Goal: Information Seeking & Learning: Learn about a topic

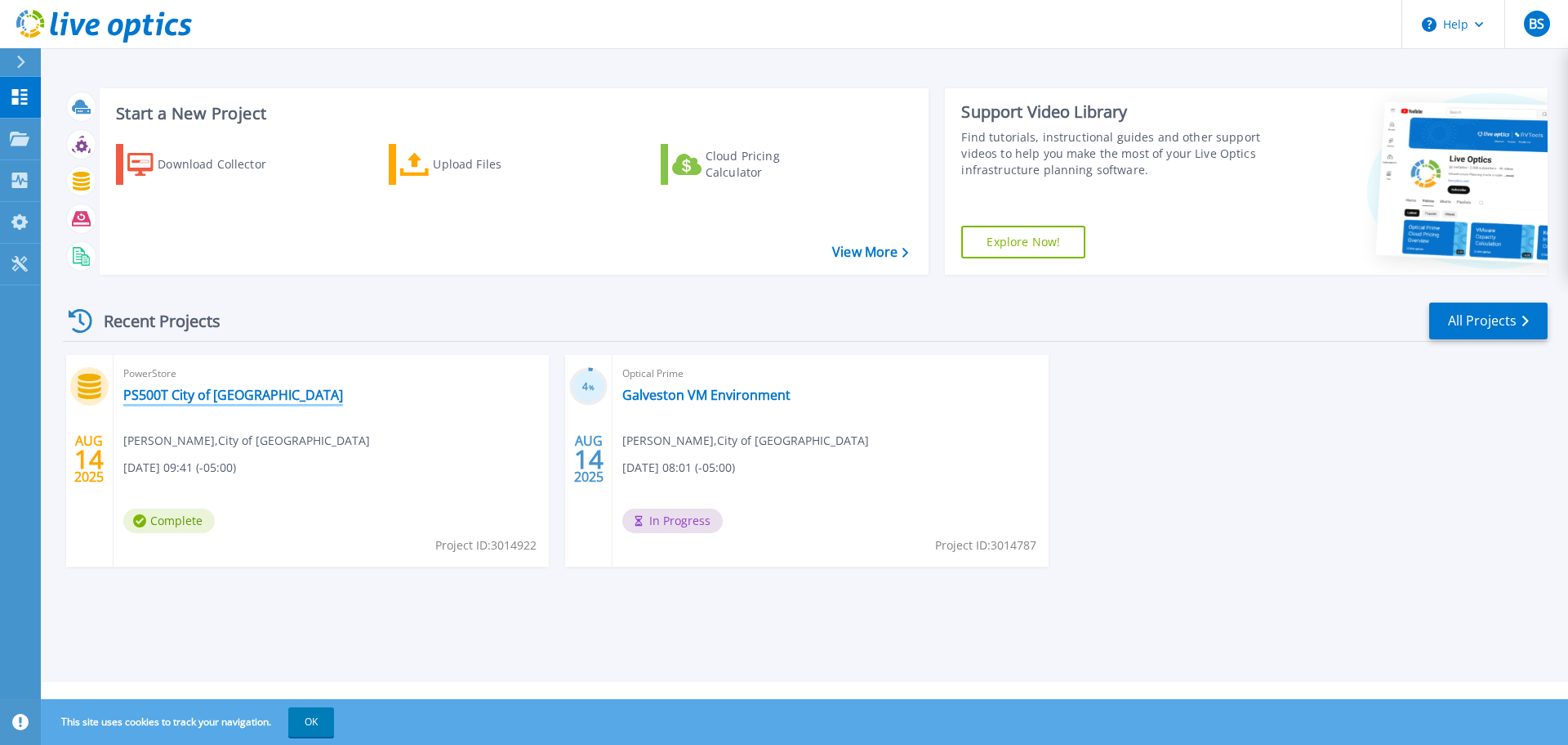
click at [236, 397] on link "PS500T City of [GEOGRAPHIC_DATA]" at bounding box center [233, 394] width 220 height 16
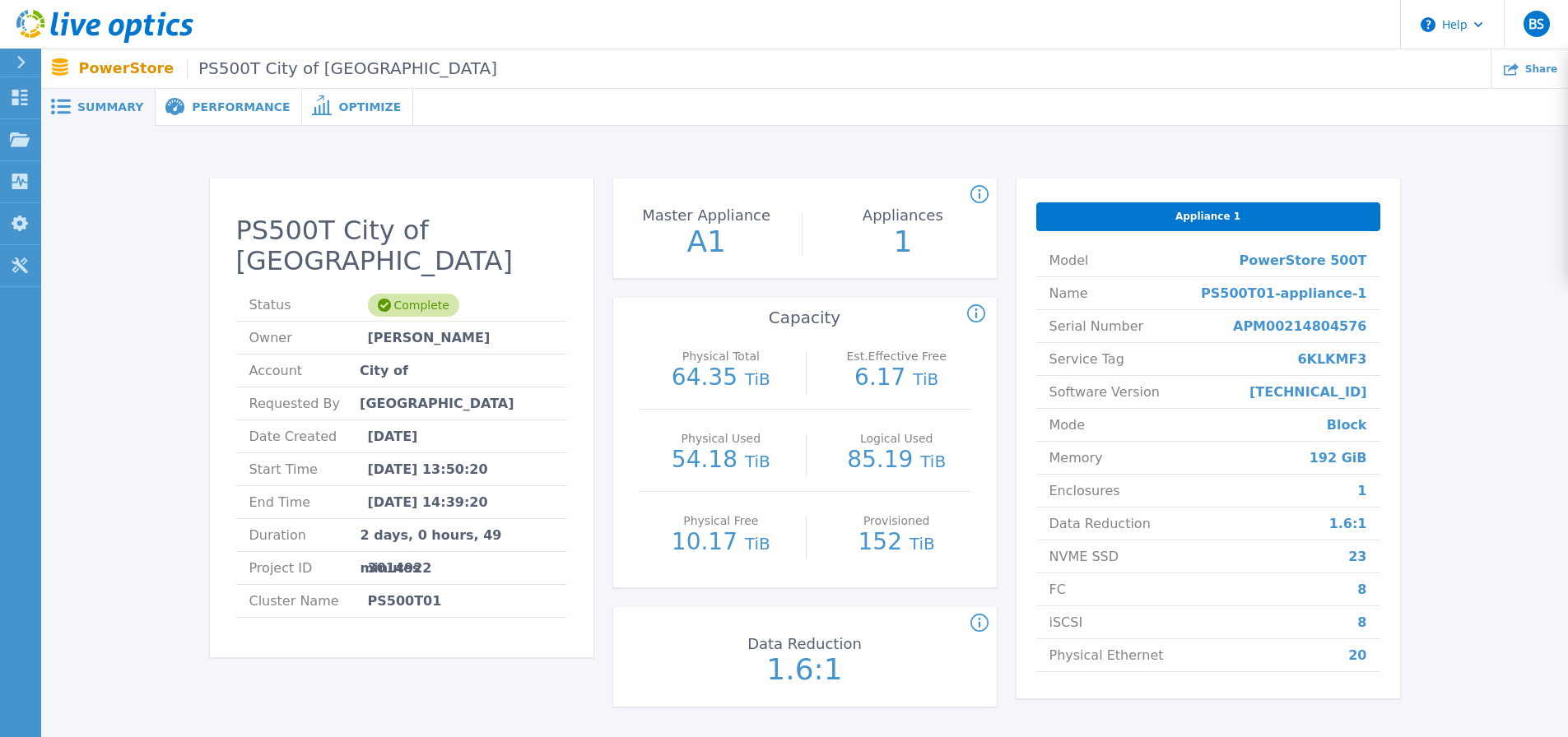
click at [199, 105] on span "Performance" at bounding box center [241, 107] width 98 height 12
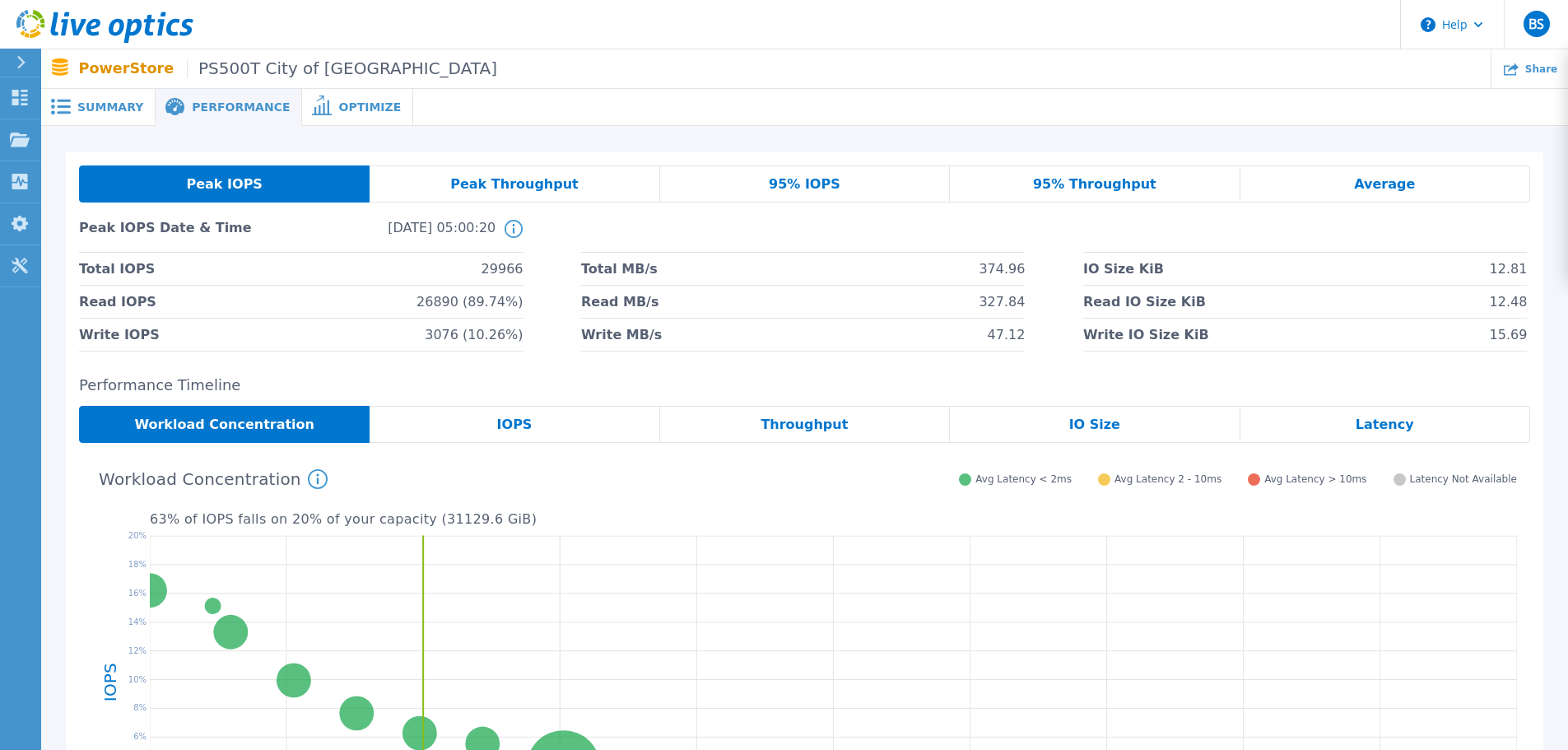
click at [339, 107] on span "Optimize" at bounding box center [370, 107] width 62 height 12
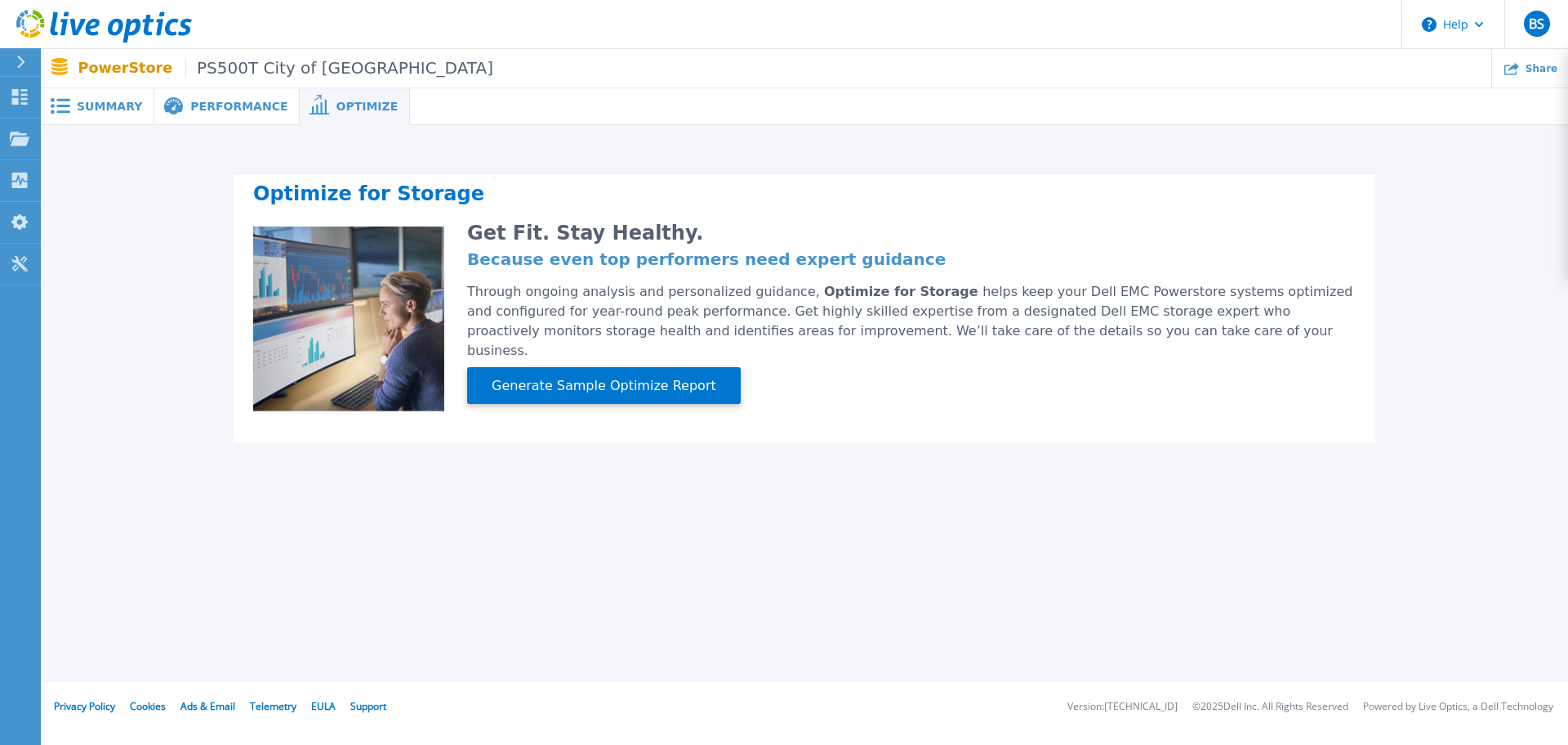
click at [215, 106] on span "Performance" at bounding box center [239, 106] width 97 height 12
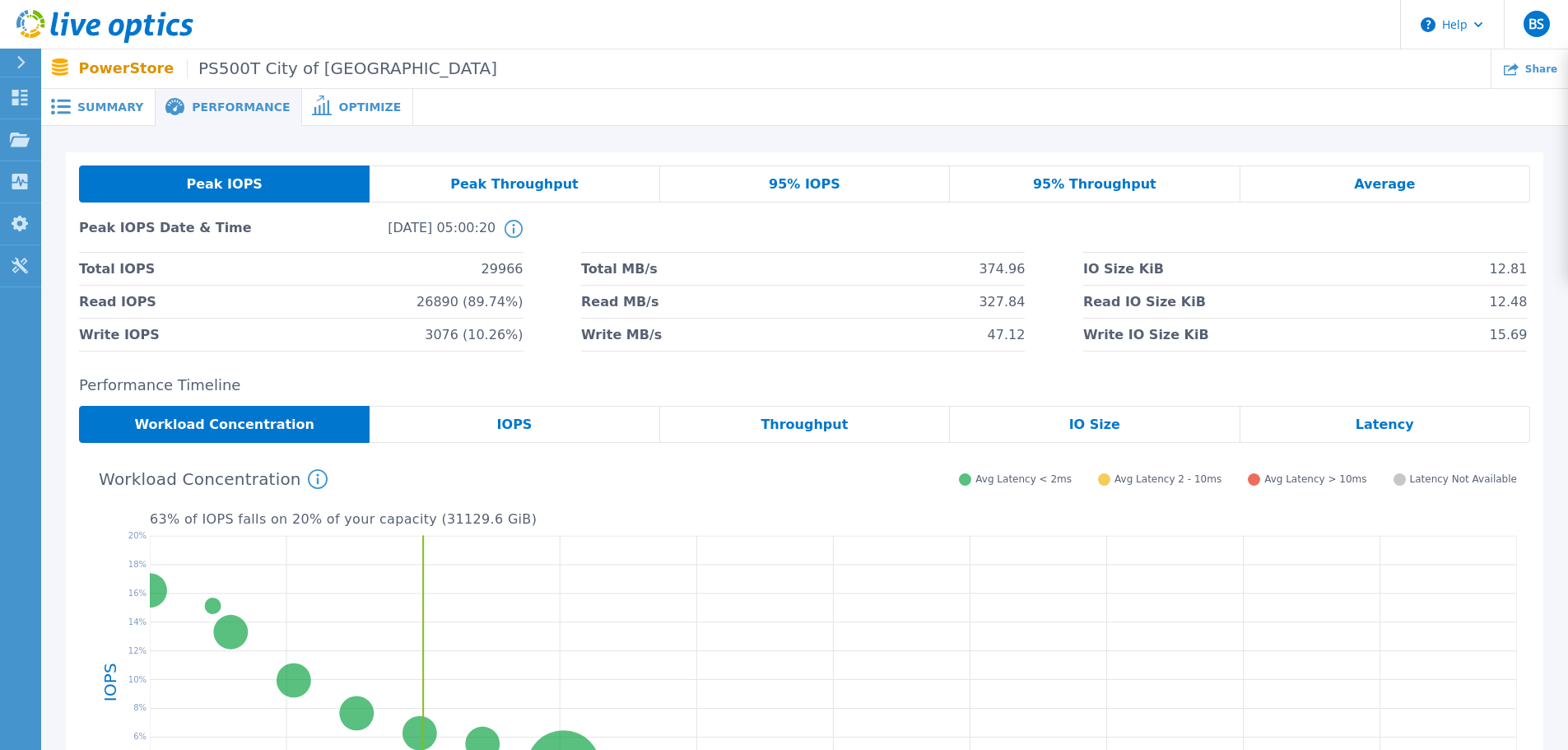
click at [106, 106] on span "Summary" at bounding box center [111, 107] width 66 height 12
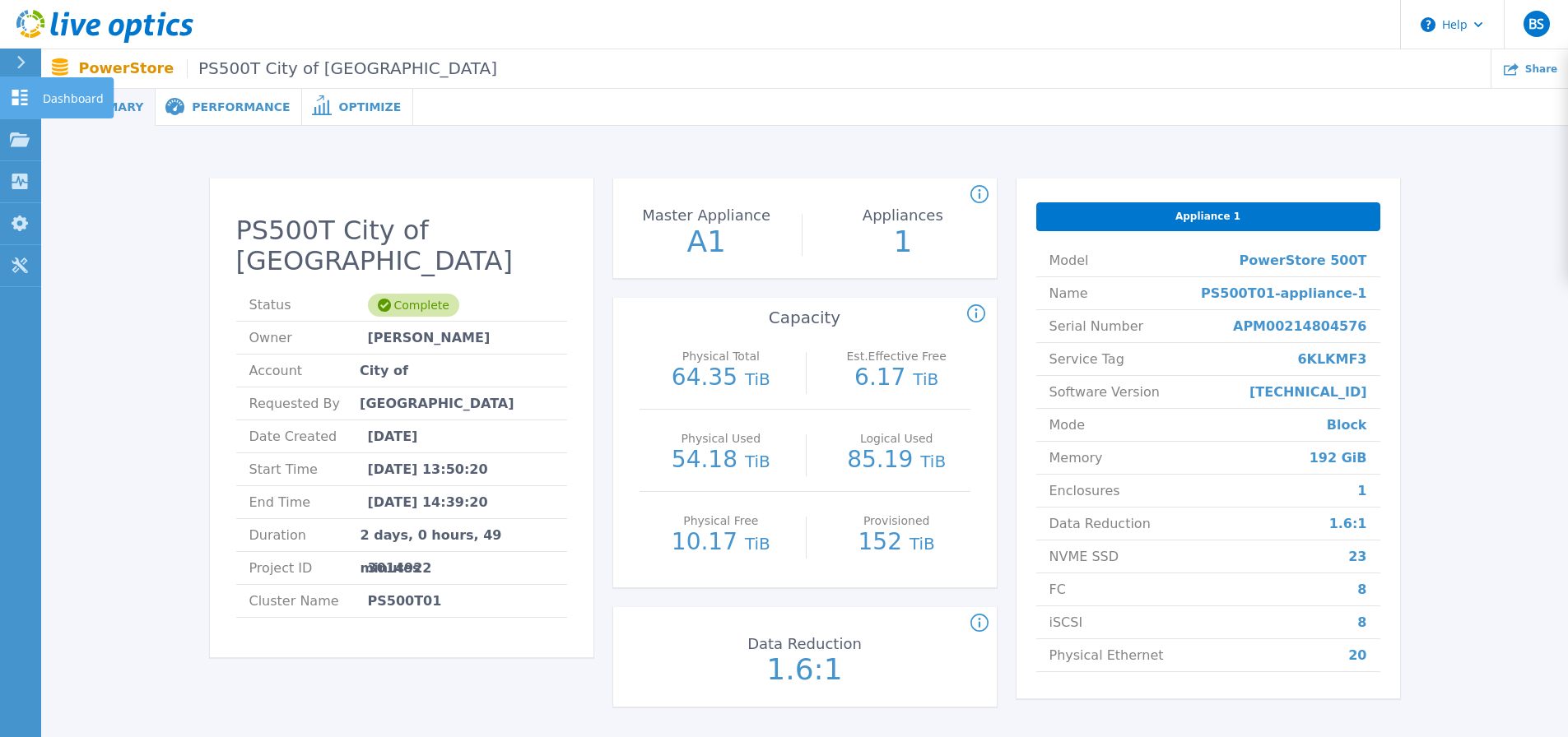
click at [23, 98] on icon at bounding box center [19, 97] width 19 height 16
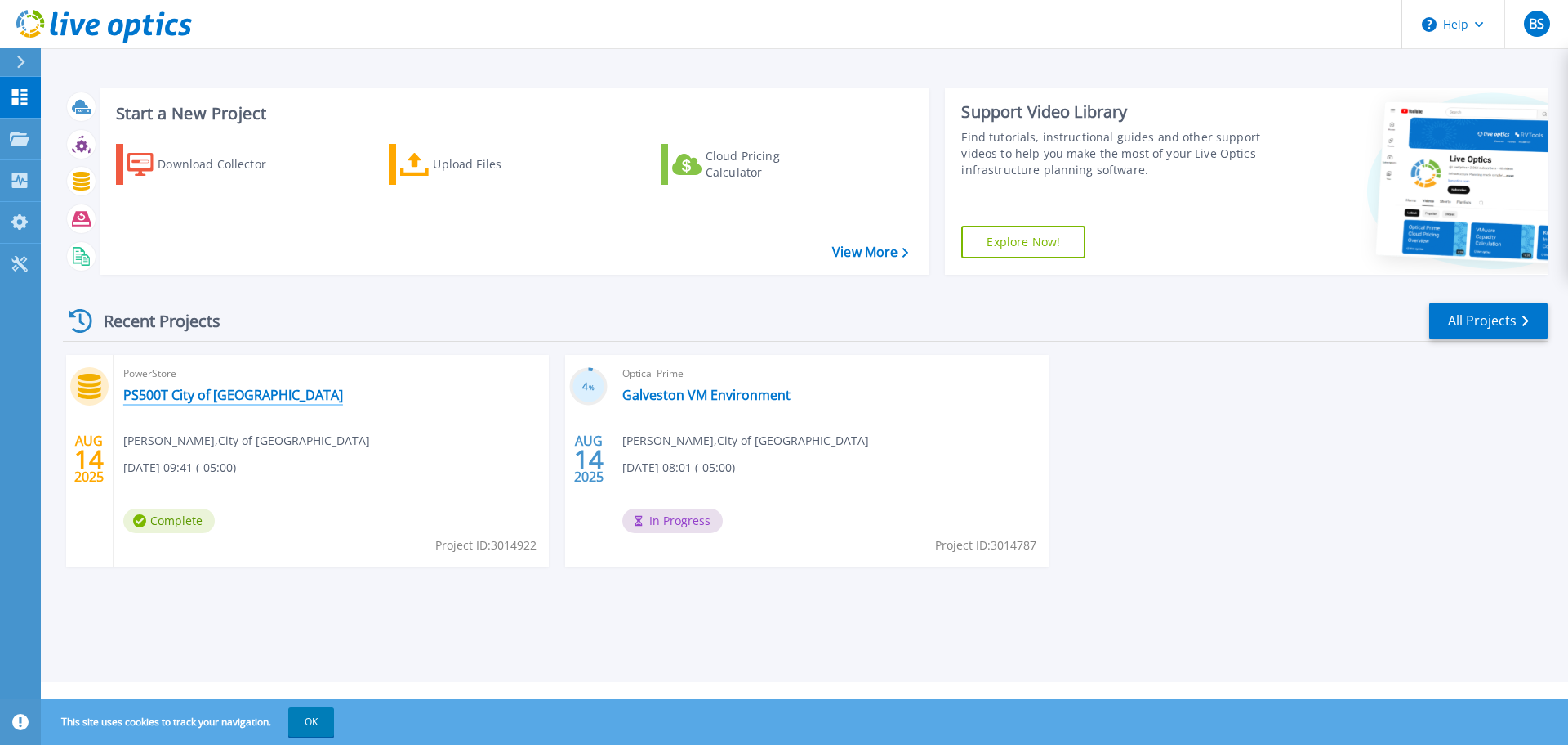
click at [152, 388] on link "PS500T City of [GEOGRAPHIC_DATA]" at bounding box center [233, 394] width 220 height 16
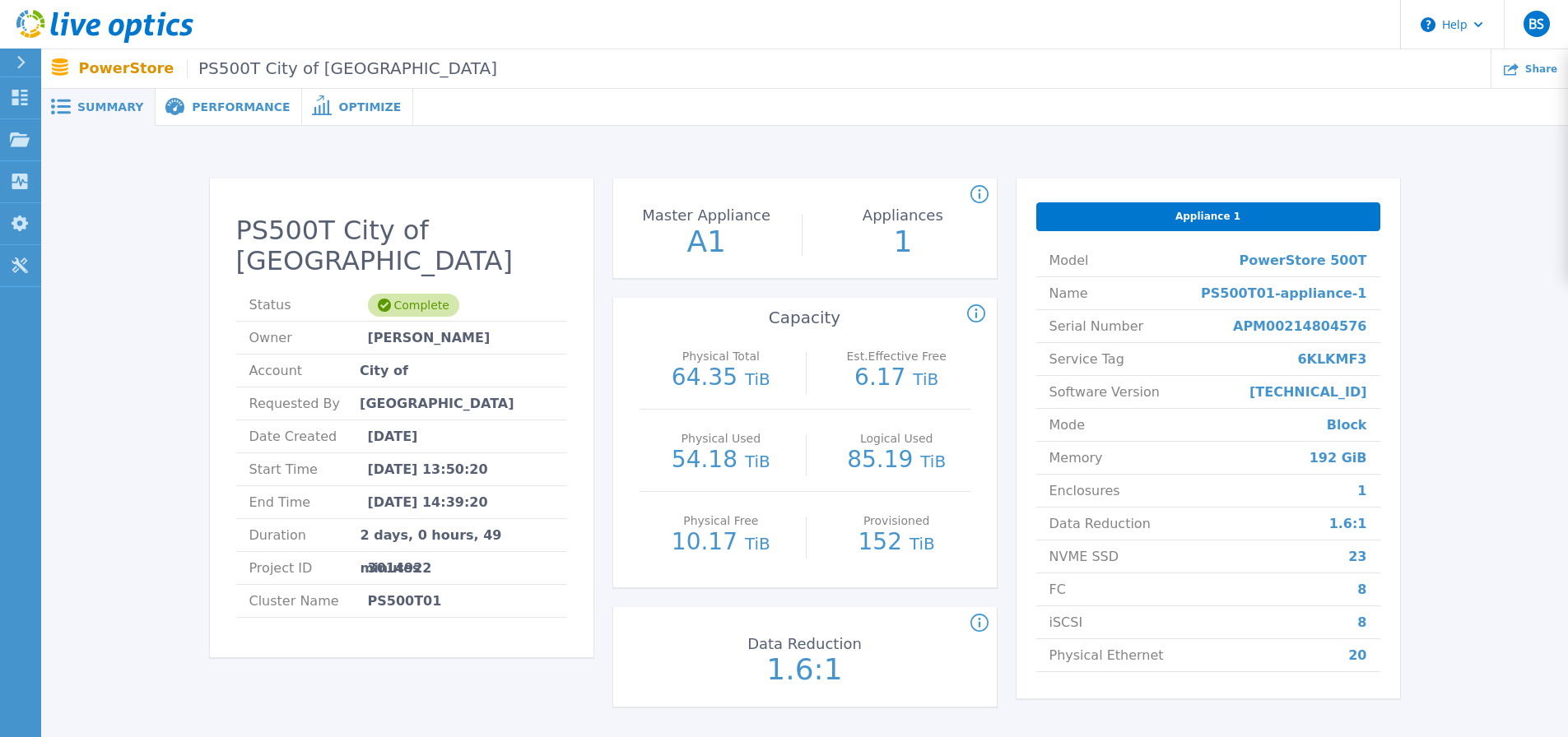
click at [114, 110] on span "Summary" at bounding box center [111, 107] width 66 height 12
click at [229, 110] on span "Performance" at bounding box center [241, 107] width 98 height 12
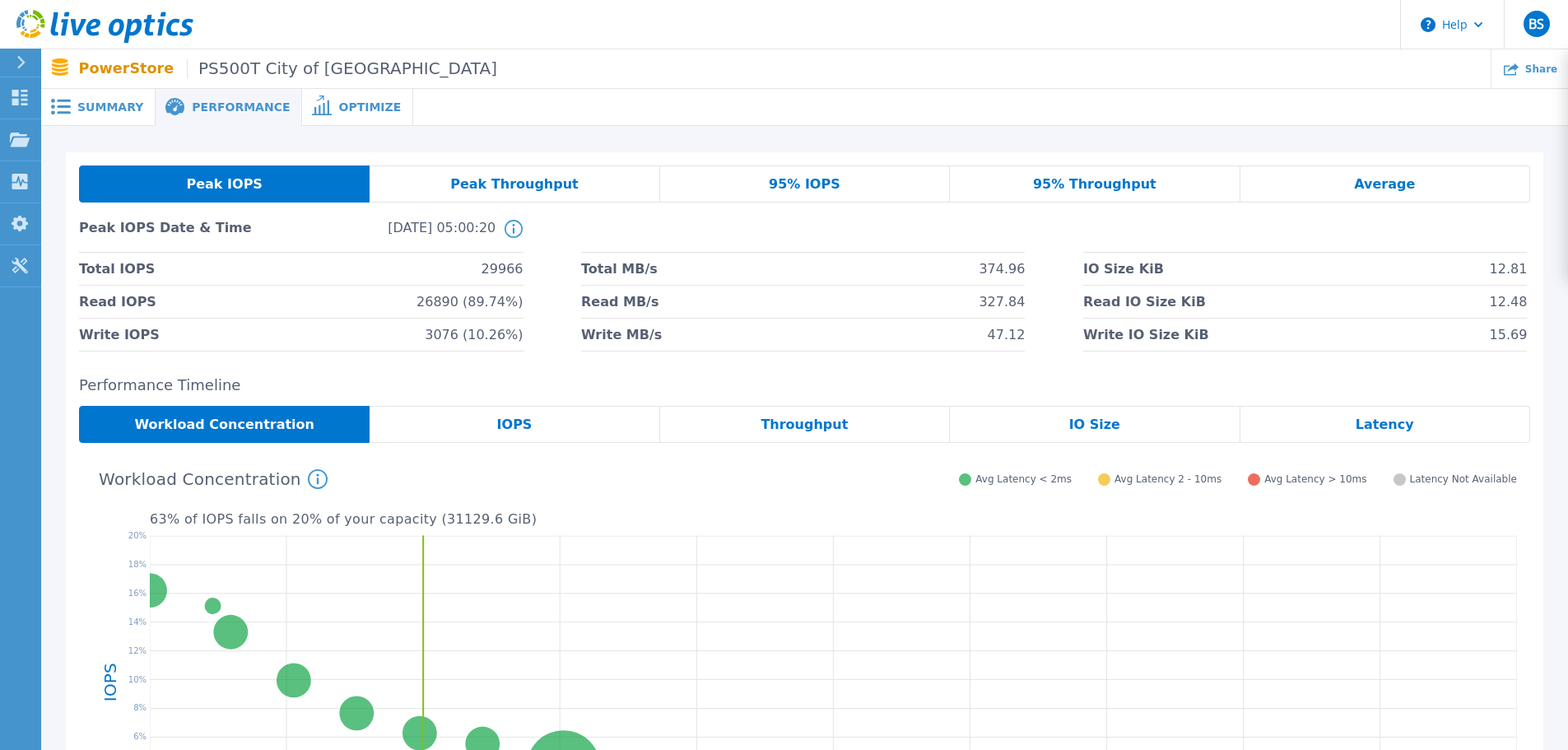
click at [242, 179] on span "Peak IOPS" at bounding box center [224, 184] width 76 height 14
click at [511, 425] on span "IOPS" at bounding box center [514, 425] width 35 height 14
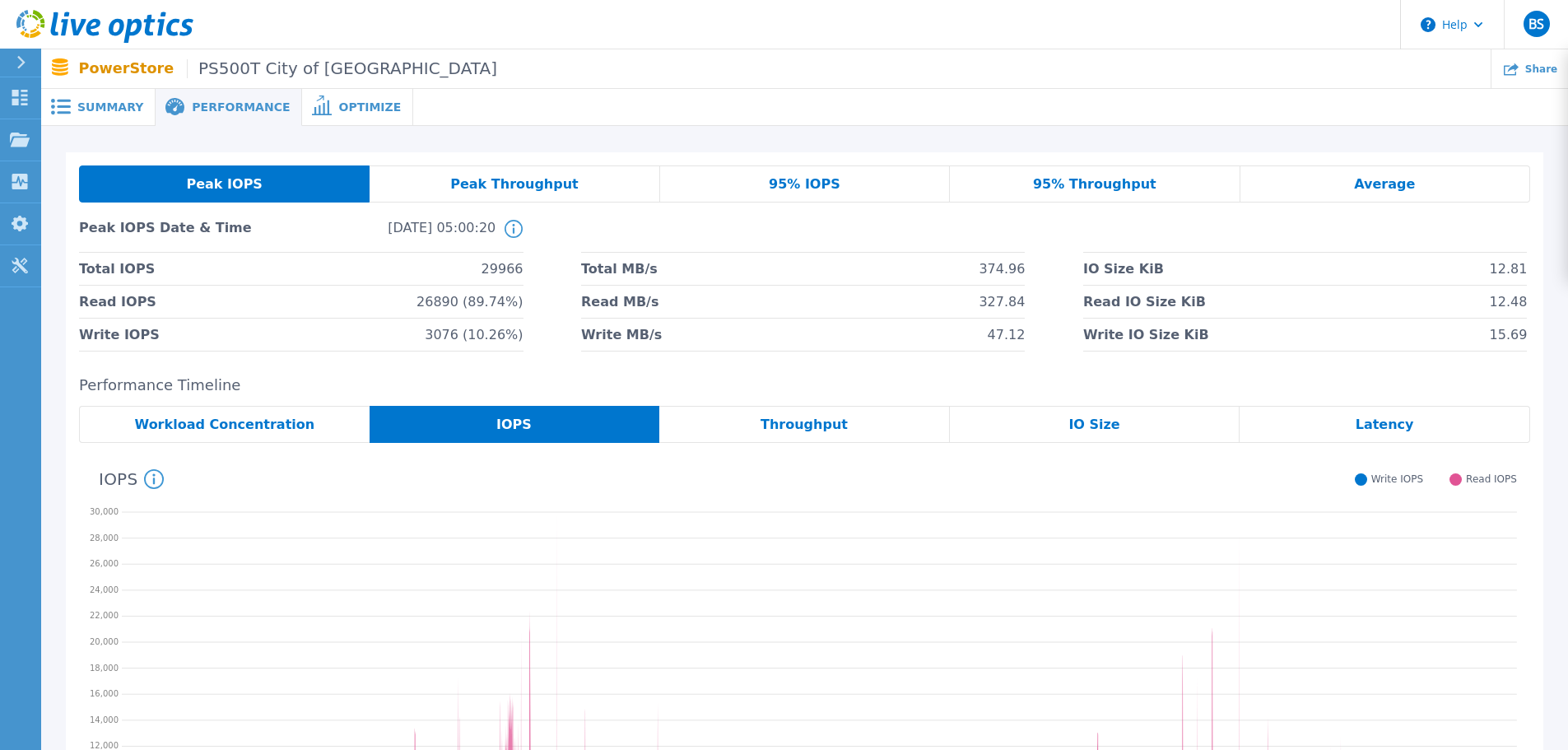
click at [791, 426] on span "Throughput" at bounding box center [804, 425] width 87 height 14
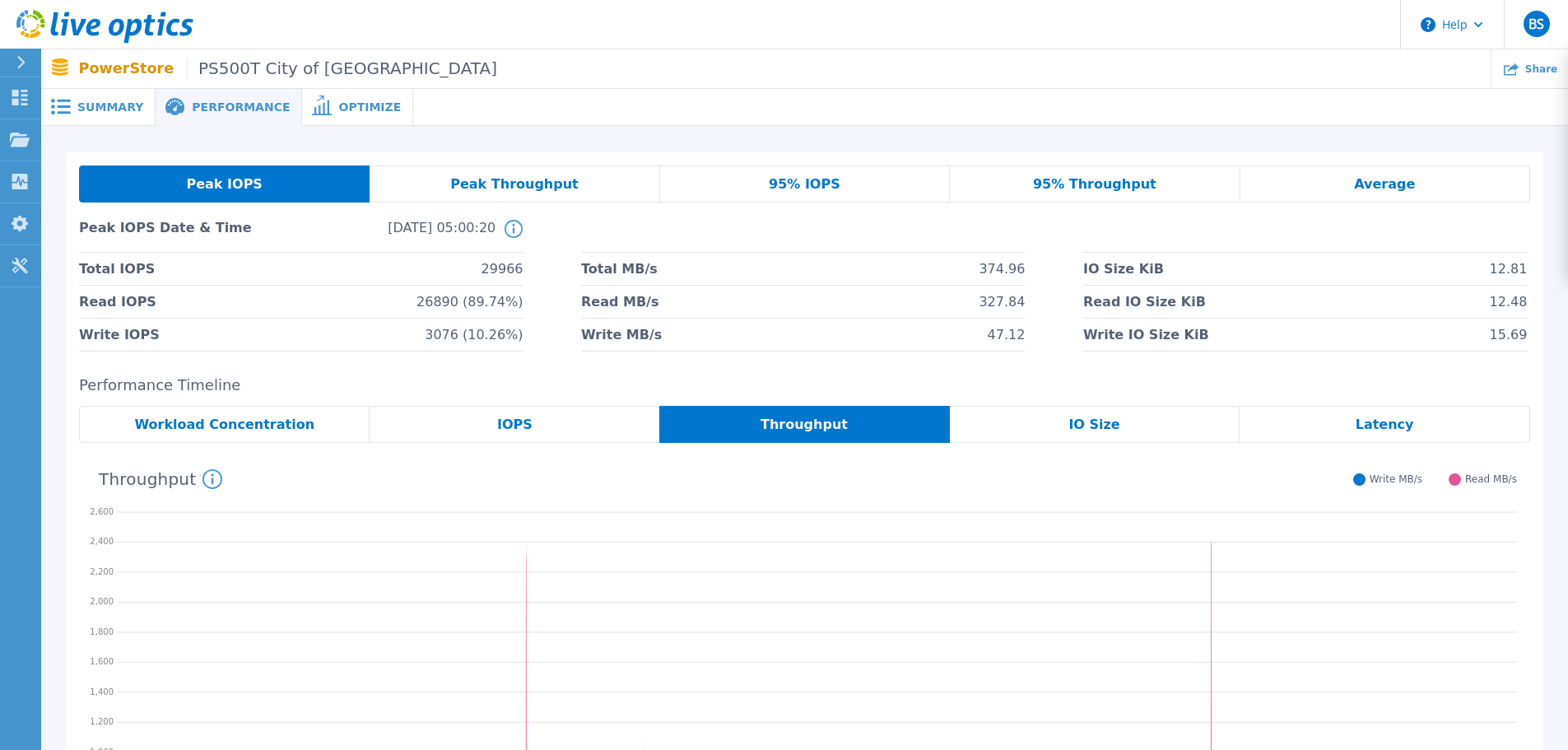
click at [1116, 420] on div "IO Size" at bounding box center [1094, 424] width 290 height 37
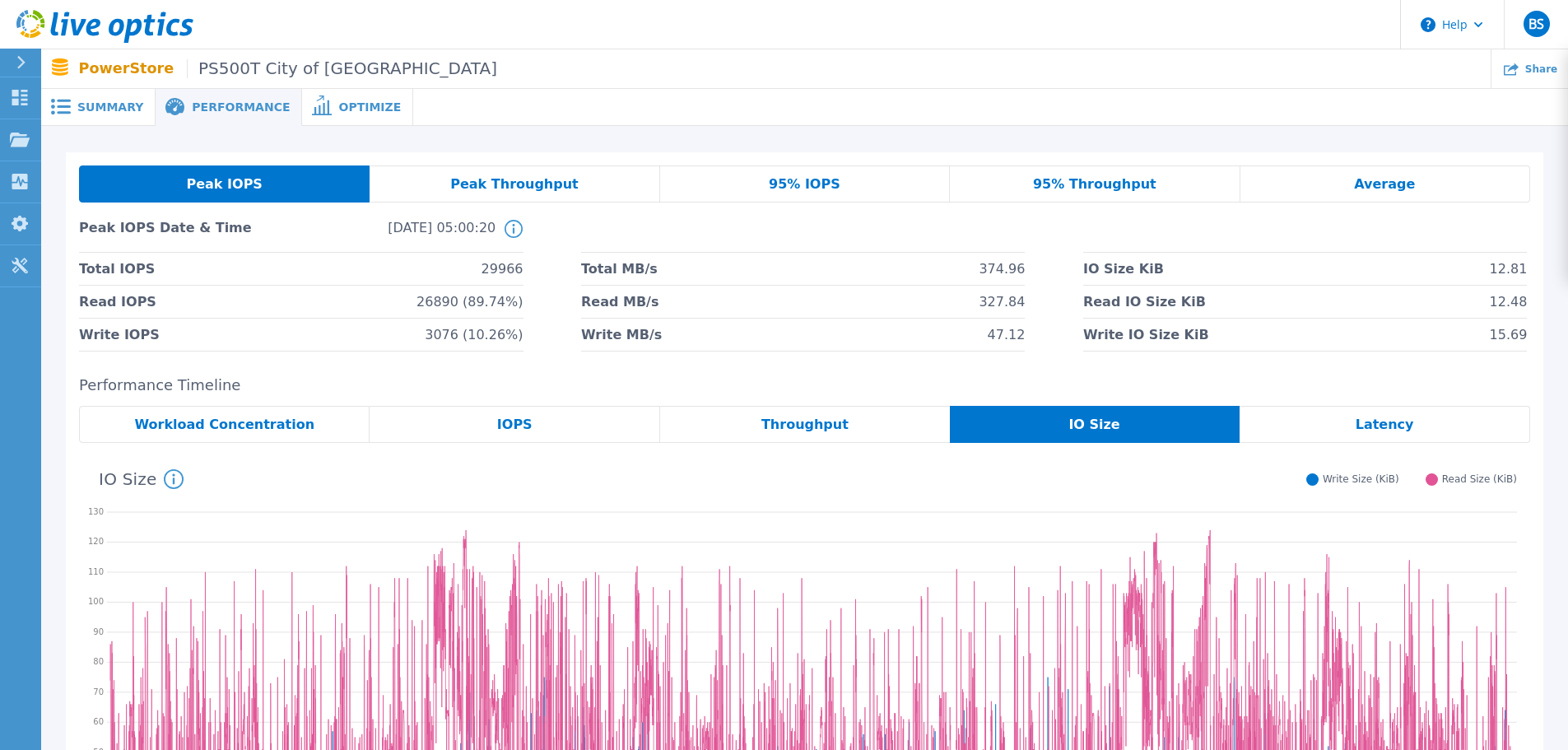
click at [1388, 431] on span "Latency" at bounding box center [1385, 425] width 58 height 14
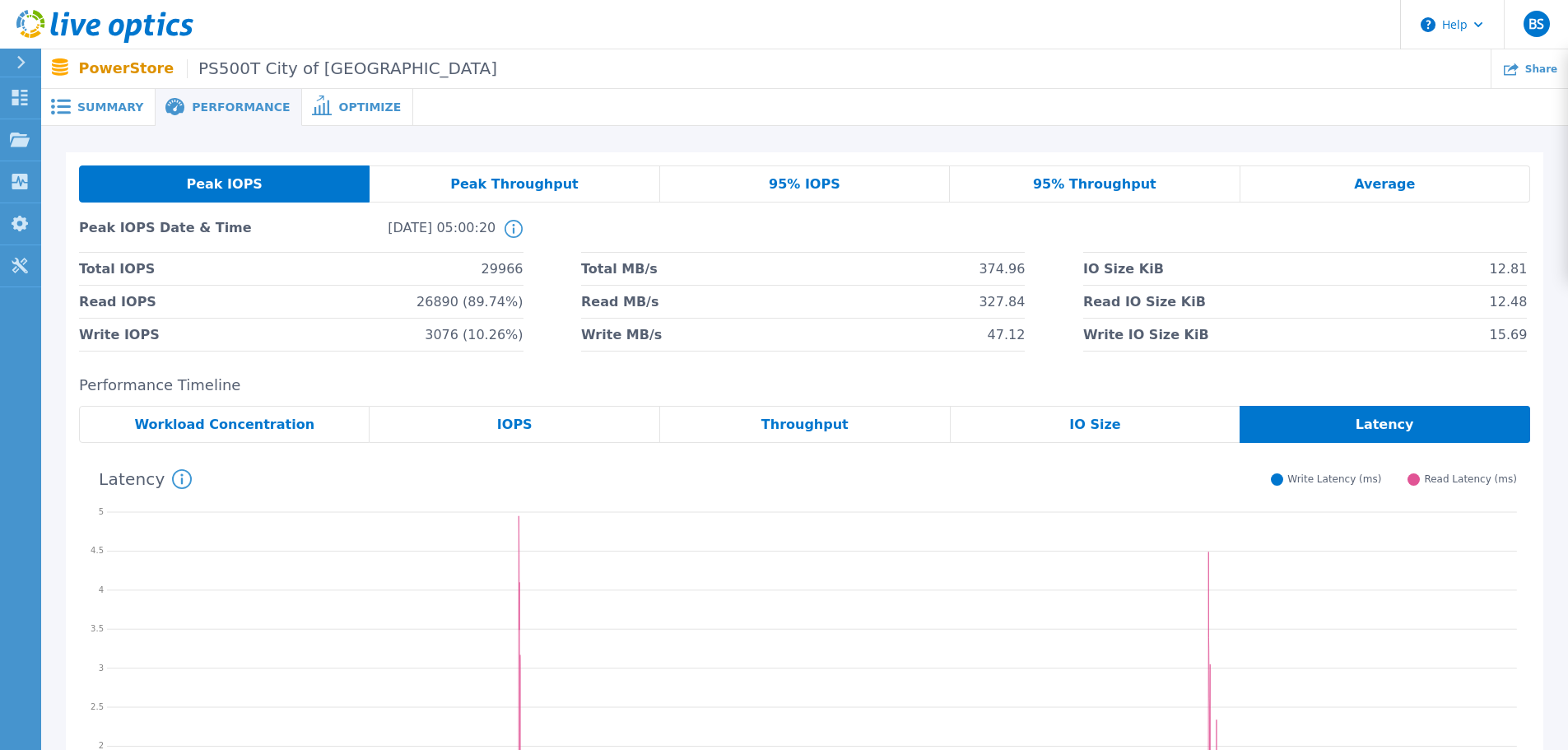
click at [548, 183] on span "Peak Throughput" at bounding box center [514, 184] width 128 height 14
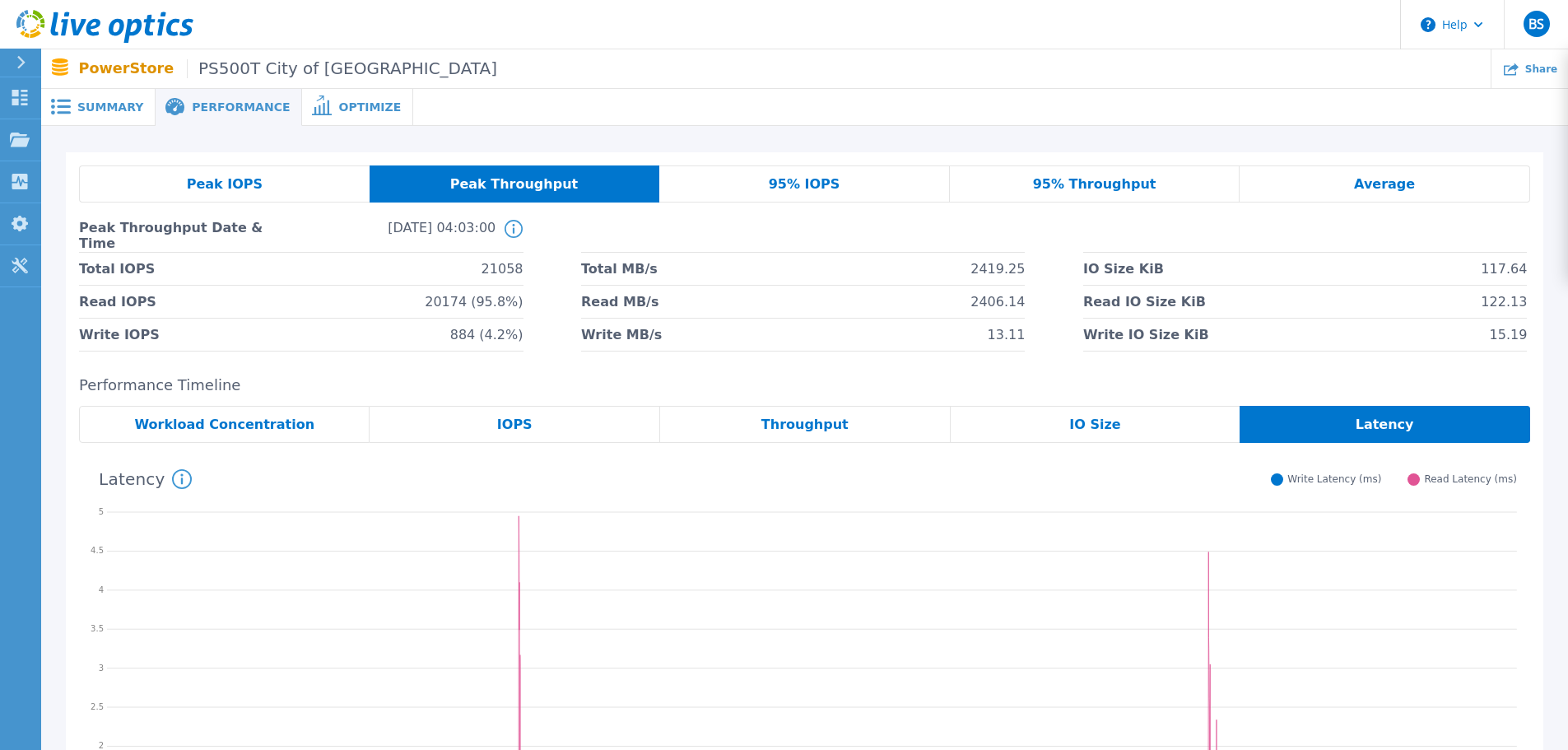
click at [281, 418] on span "Workload Concentration" at bounding box center [224, 425] width 180 height 14
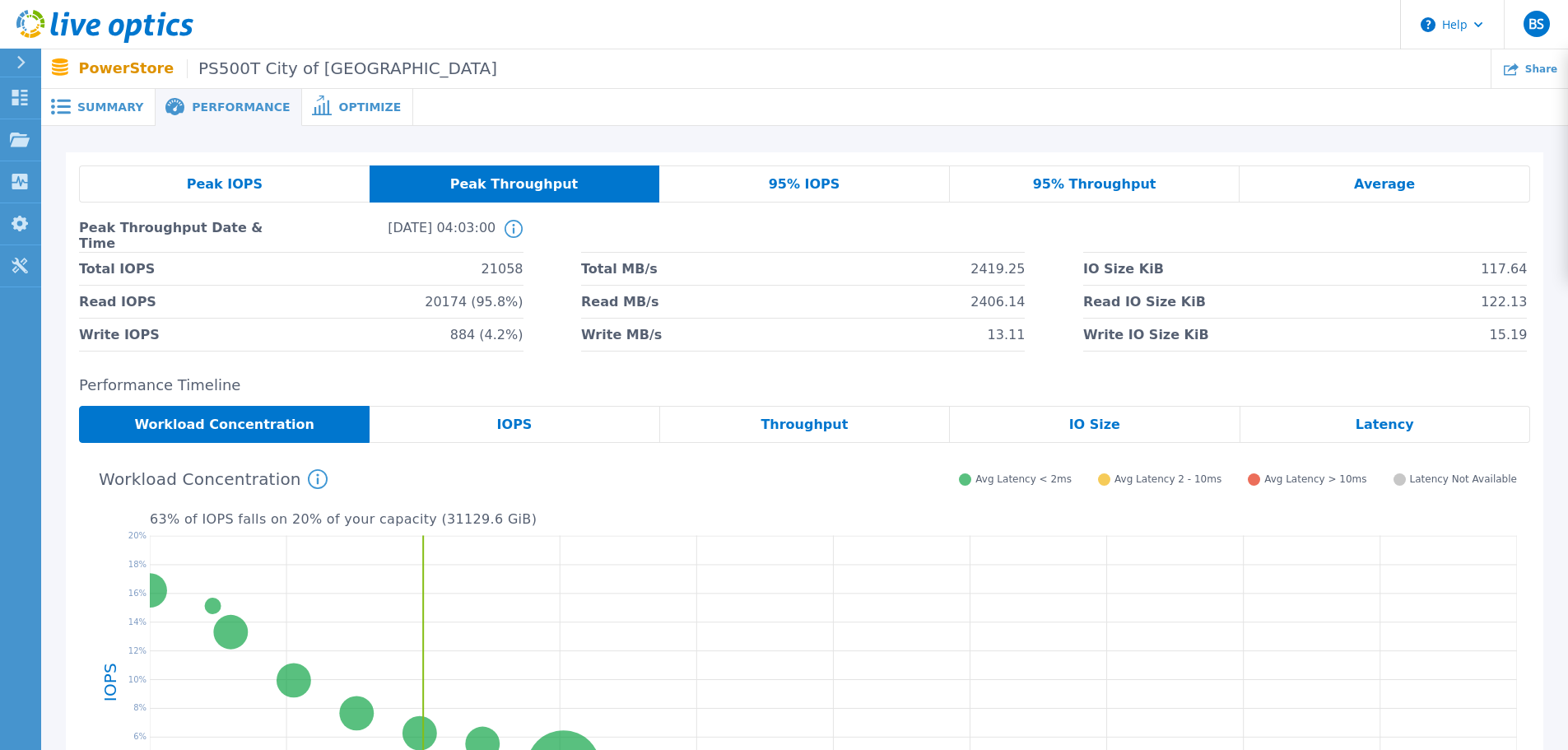
click at [794, 180] on span "95% IOPS" at bounding box center [804, 184] width 72 height 14
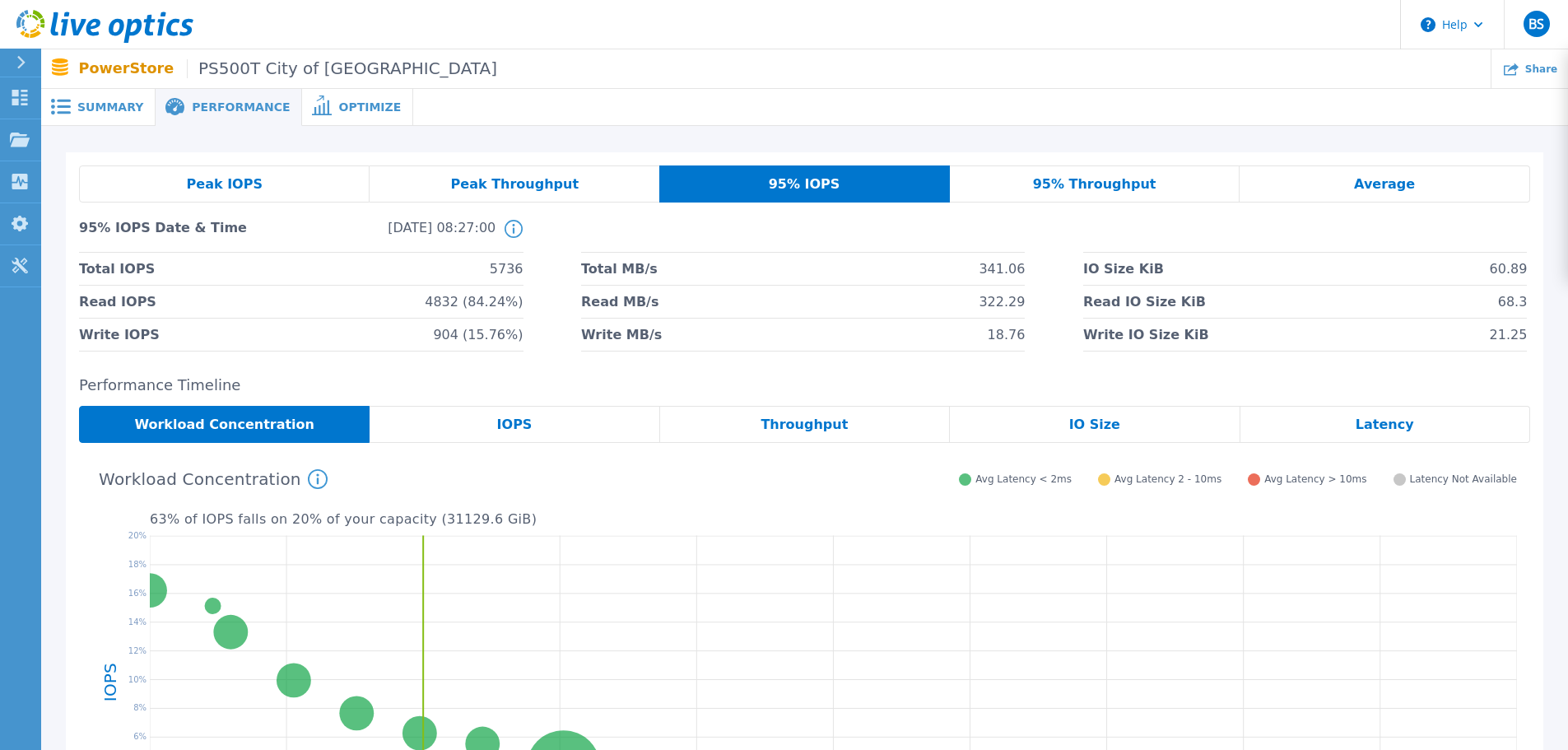
click at [220, 182] on span "Peak IOPS" at bounding box center [225, 184] width 76 height 14
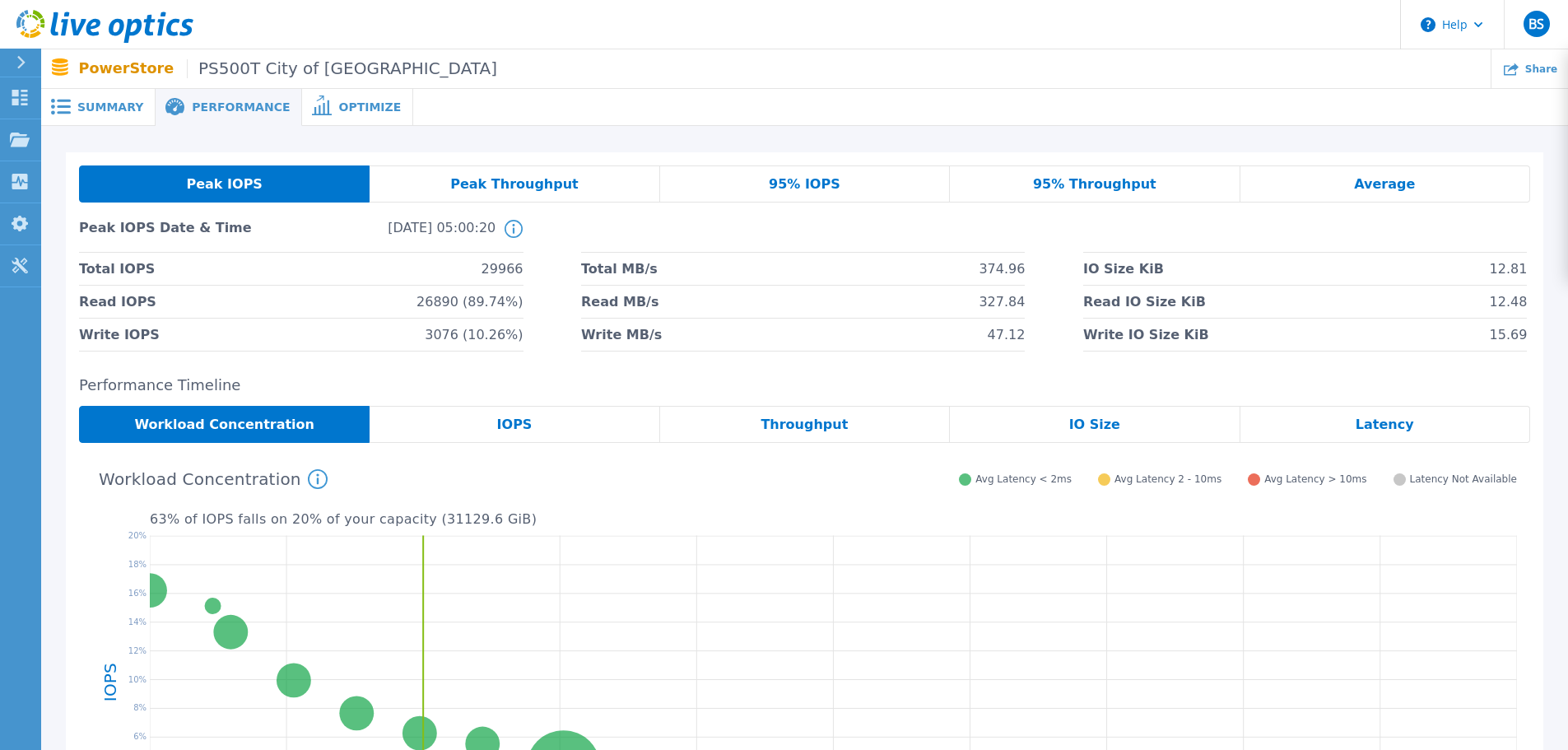
click at [491, 194] on div "Peak Throughput" at bounding box center [514, 183] width 290 height 37
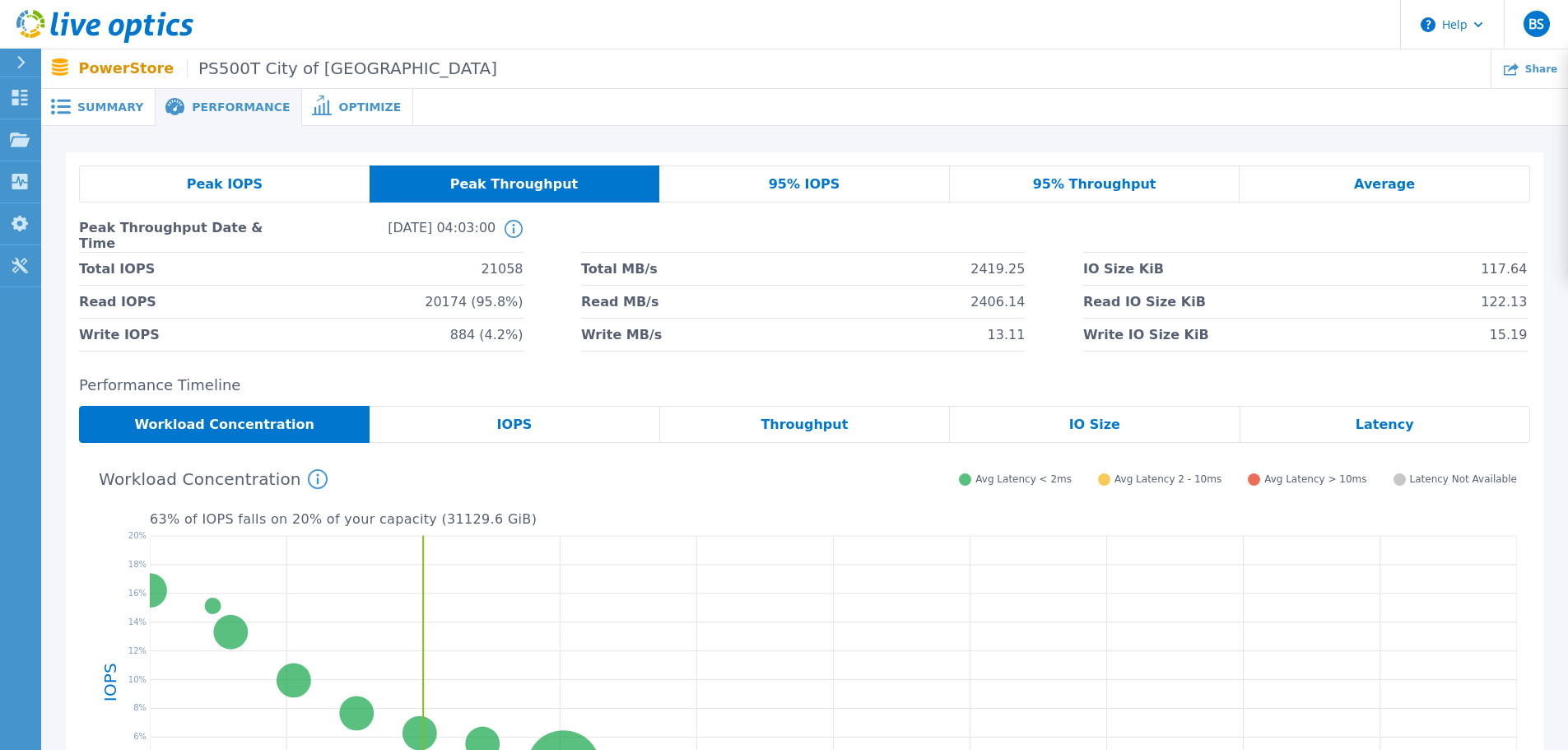
click at [263, 187] on div "Peak IOPS" at bounding box center [223, 183] width 290 height 37
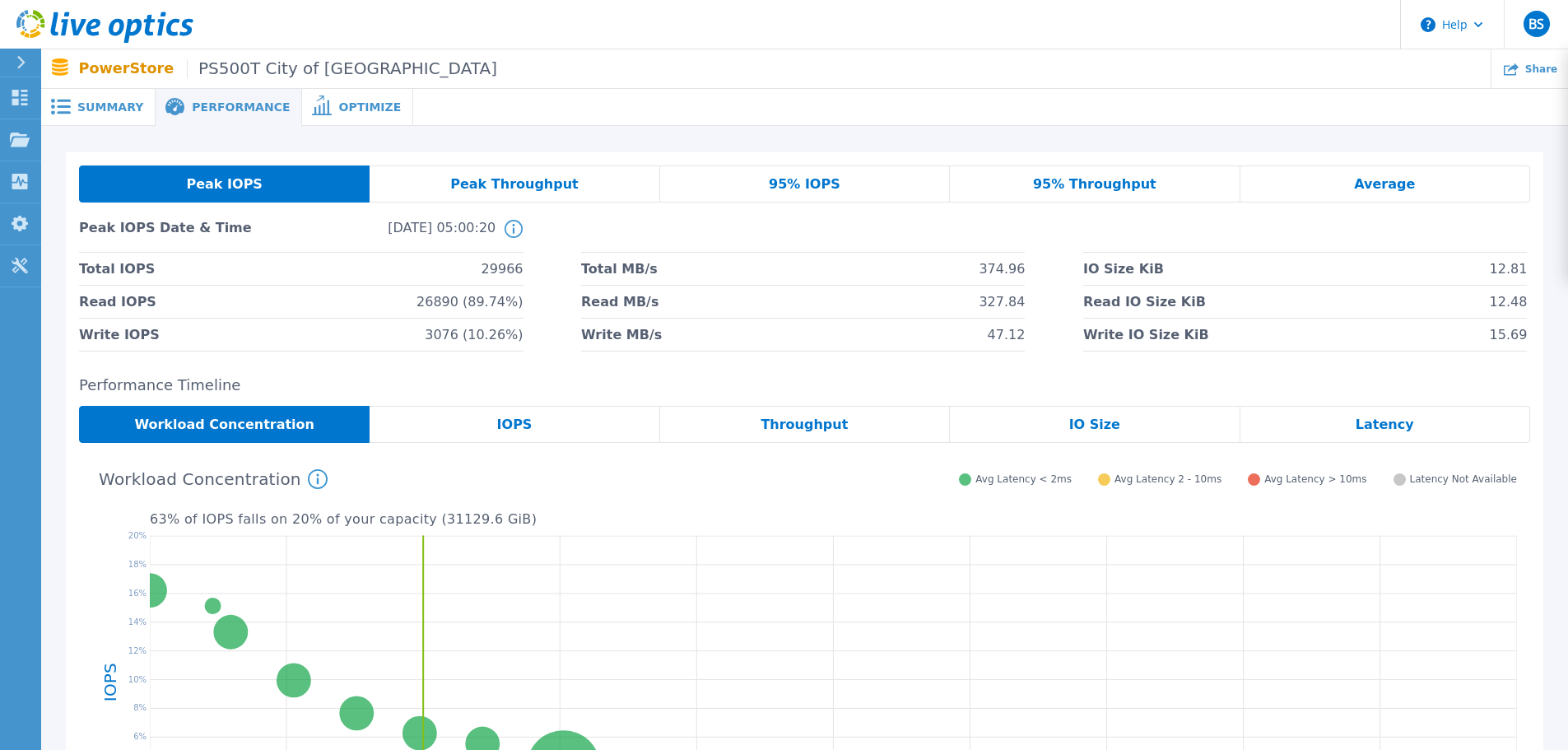
click at [545, 182] on span "Peak Throughput" at bounding box center [514, 184] width 128 height 14
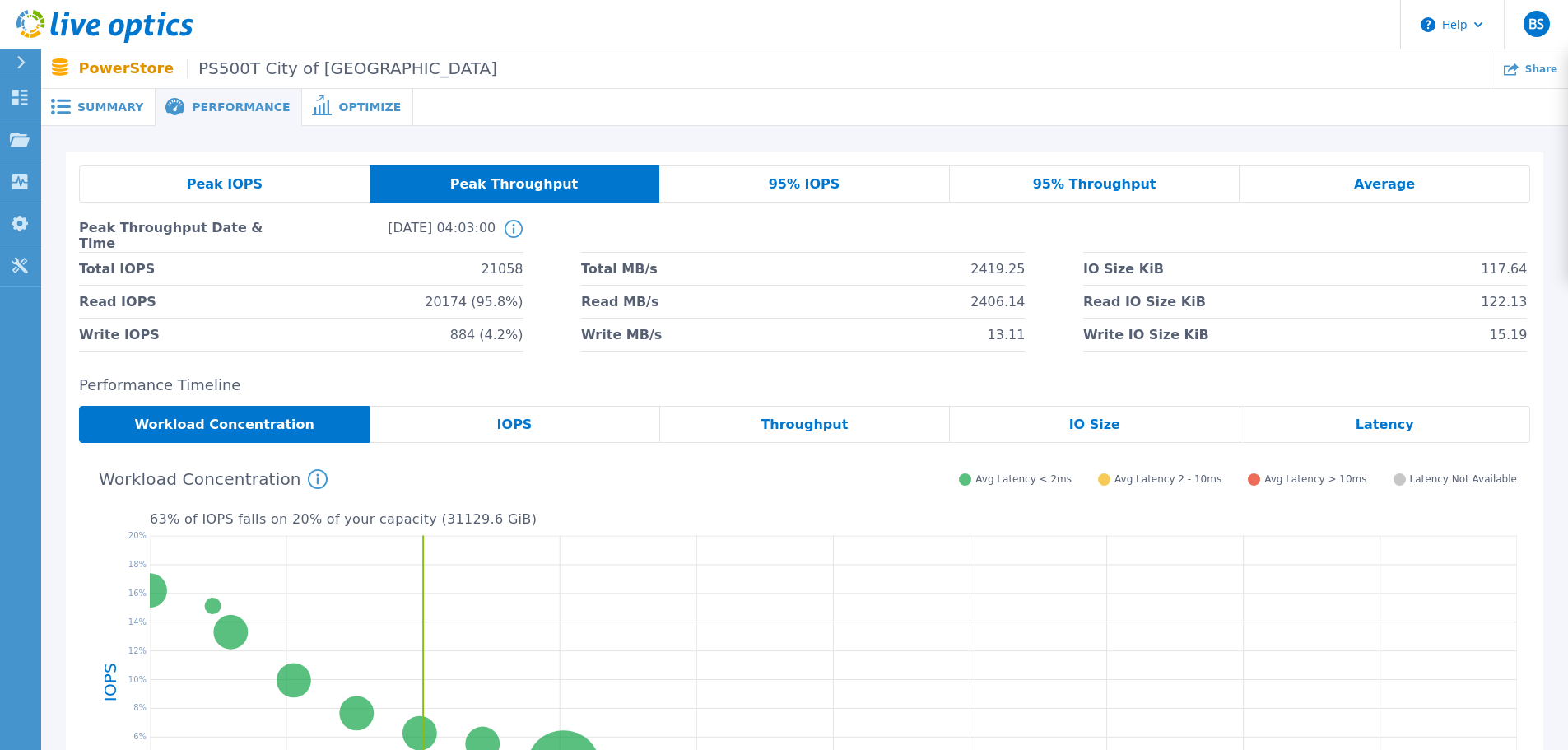
click at [804, 194] on div "95% IOPS" at bounding box center [803, 183] width 290 height 37
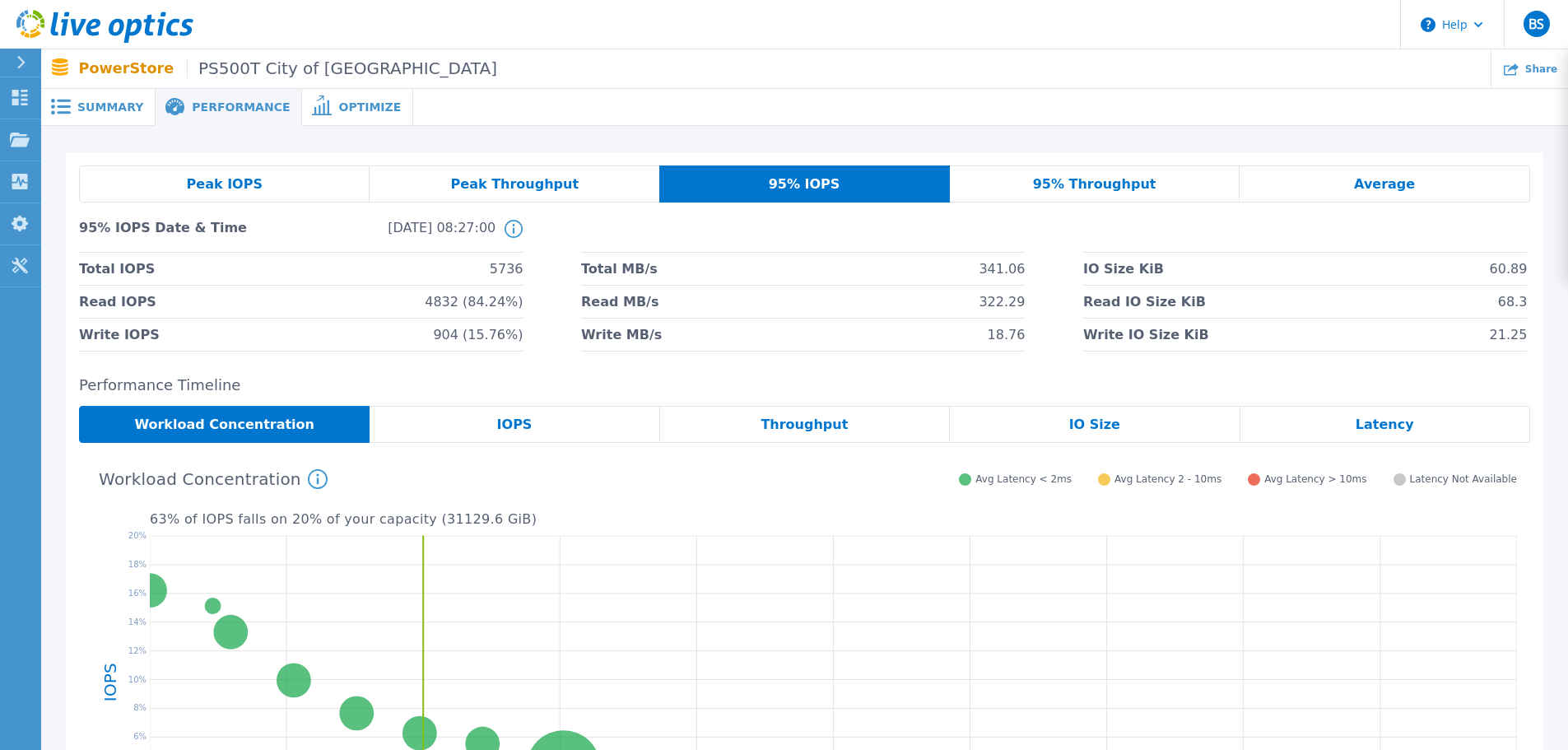
click at [1060, 182] on span "95% Throughput" at bounding box center [1094, 184] width 123 height 14
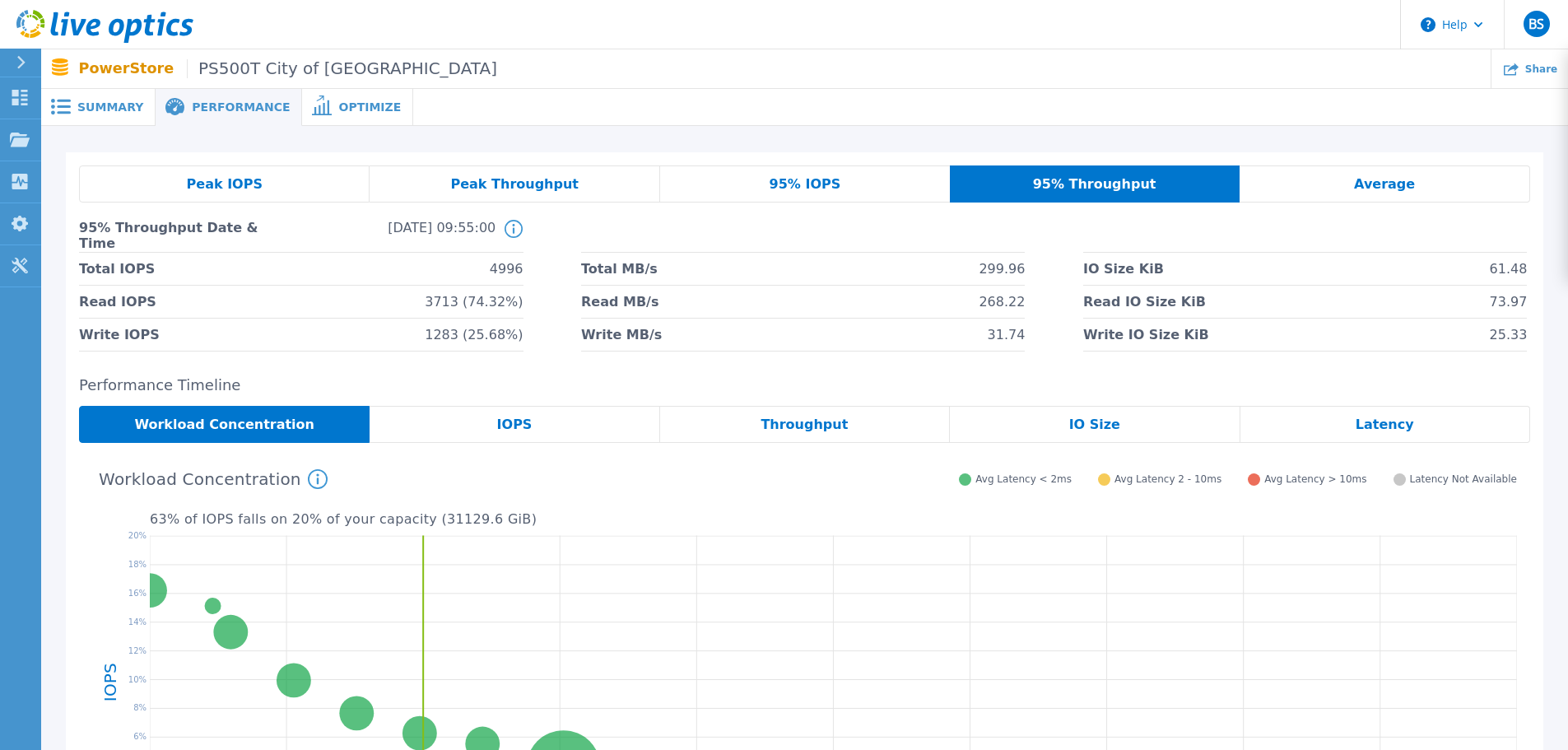
click at [1393, 187] on span "Average" at bounding box center [1384, 184] width 61 height 14
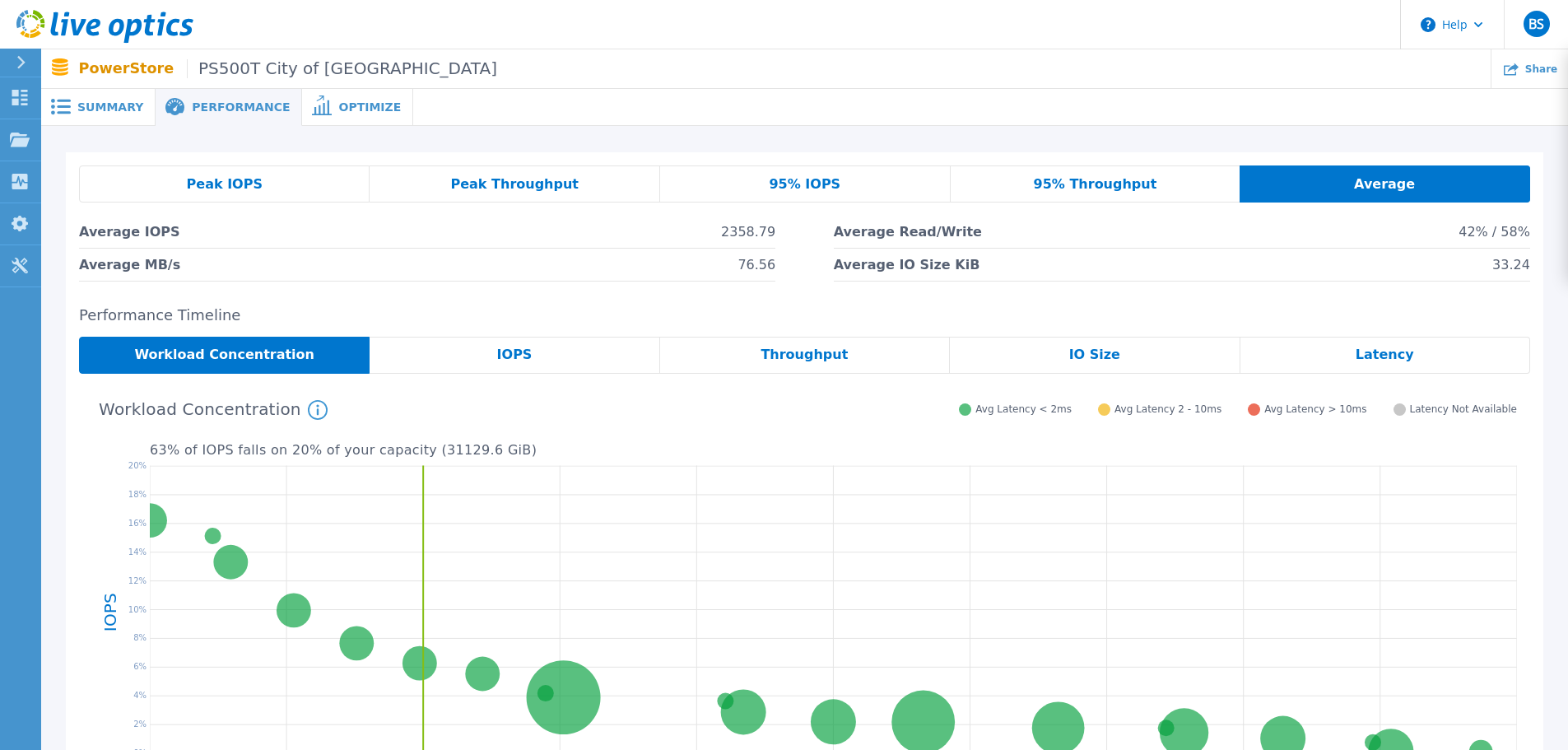
click at [230, 183] on span "Peak IOPS" at bounding box center [225, 184] width 76 height 14
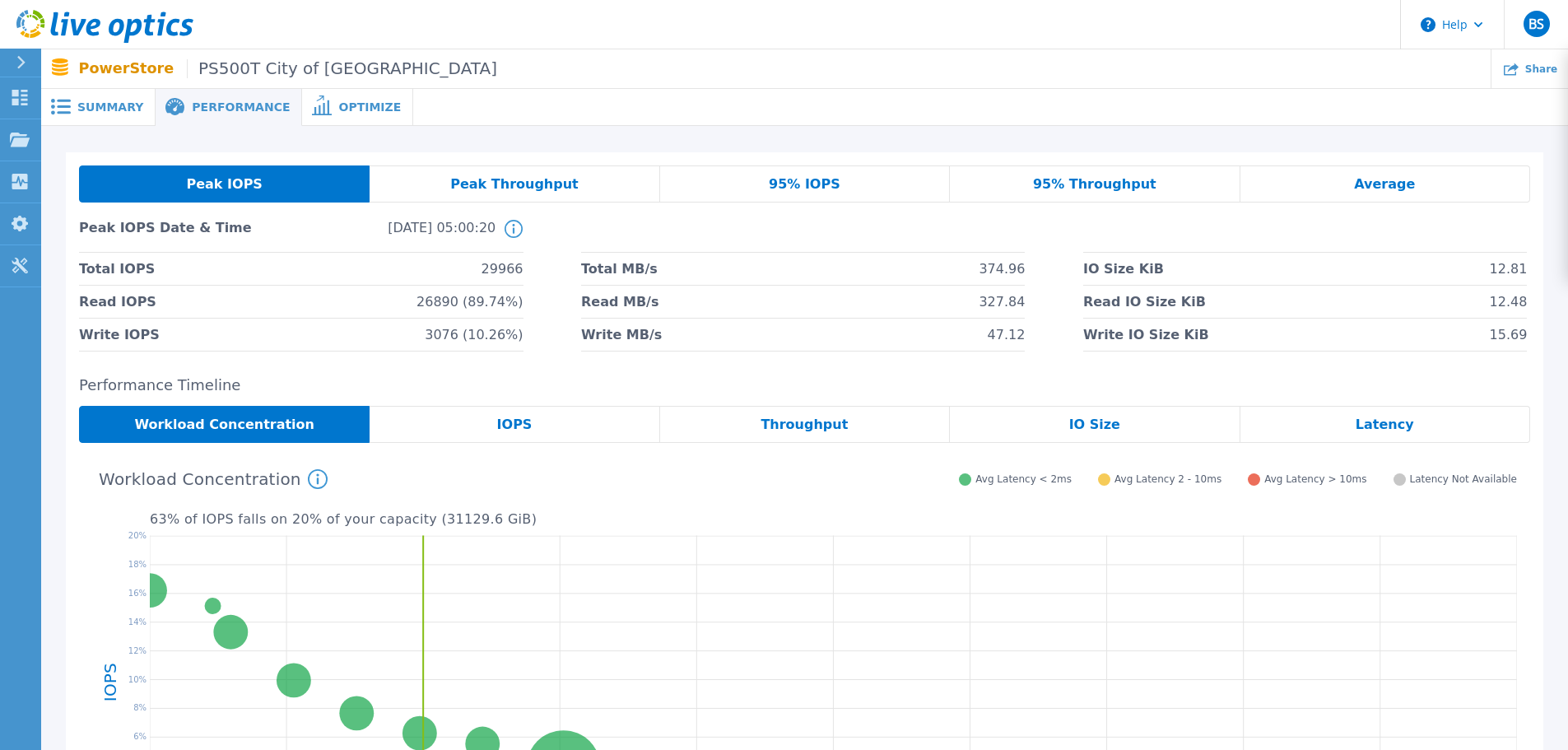
click at [339, 106] on span "Optimize" at bounding box center [370, 107] width 62 height 12
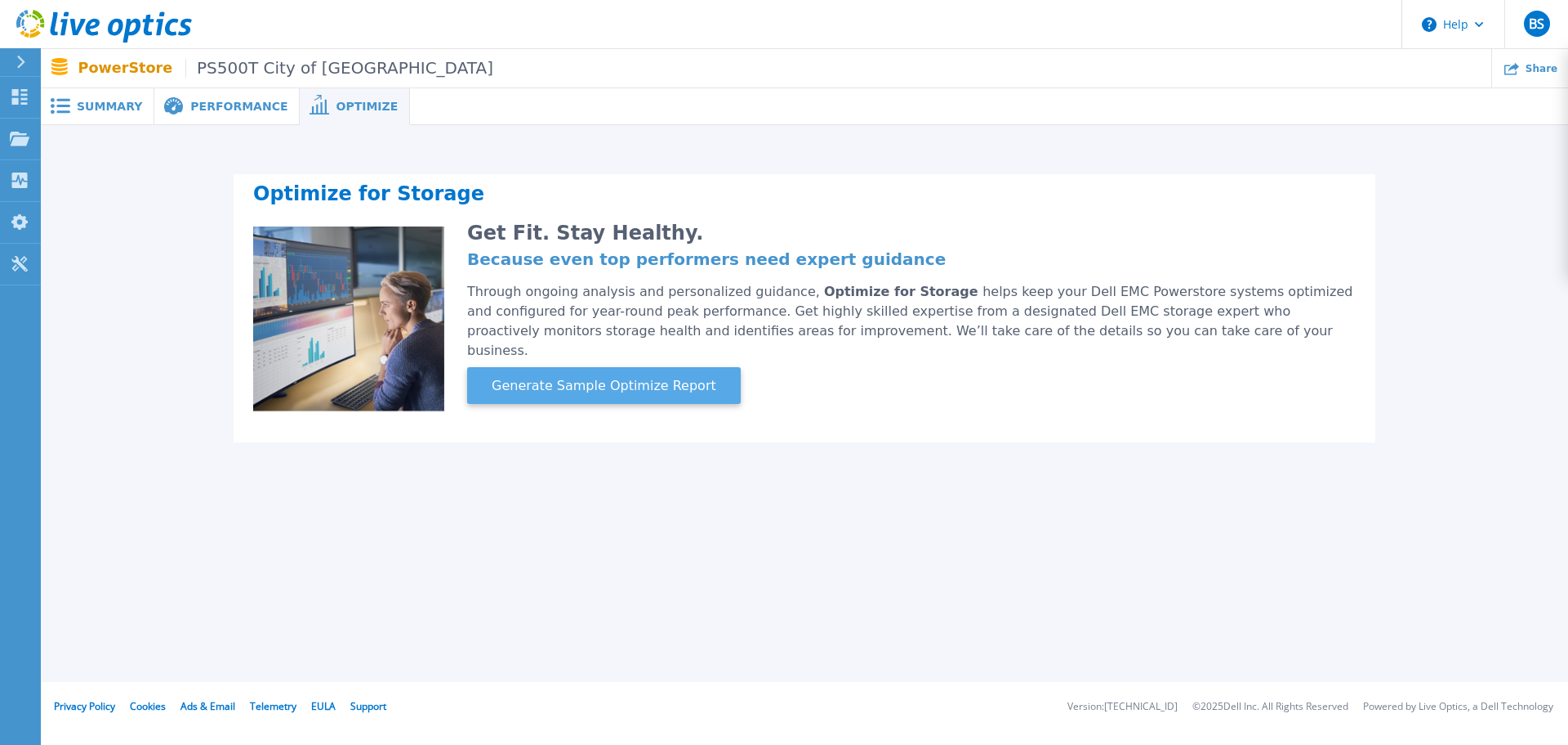
click at [648, 376] on span "Generate Sample Optimize Report" at bounding box center [604, 386] width 238 height 19
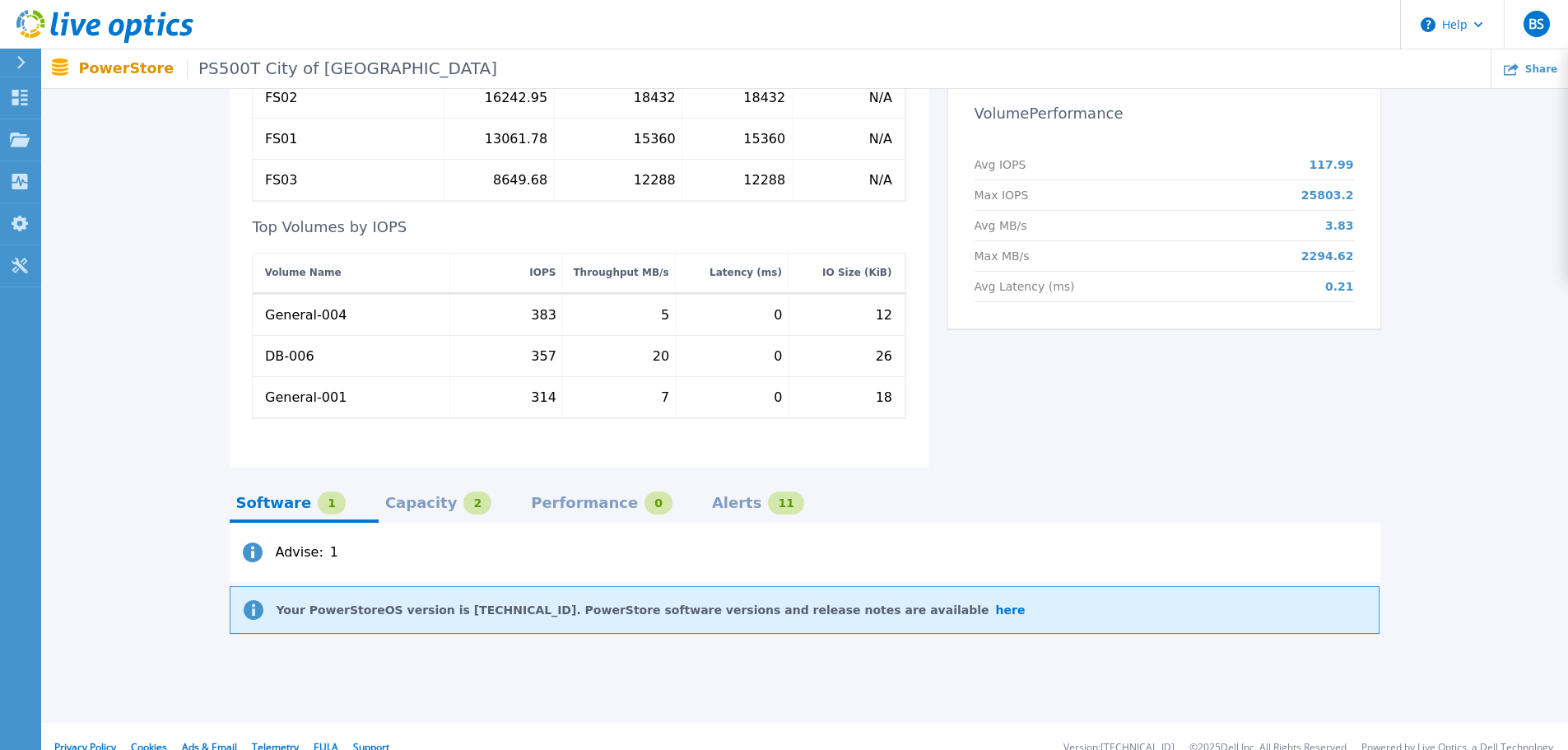
scroll to position [699, 0]
click at [404, 494] on div "Capacity" at bounding box center [421, 501] width 73 height 14
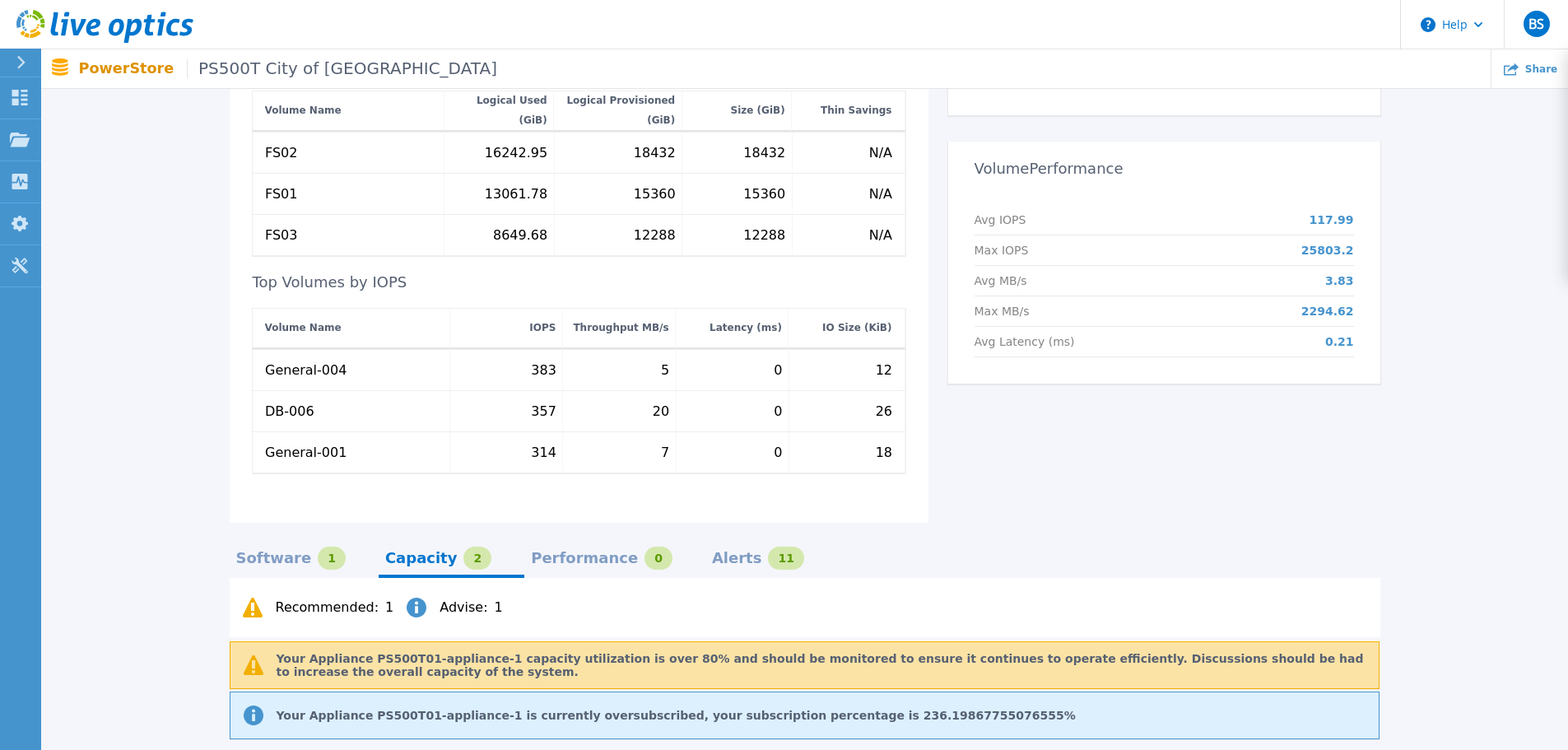
scroll to position [659, 0]
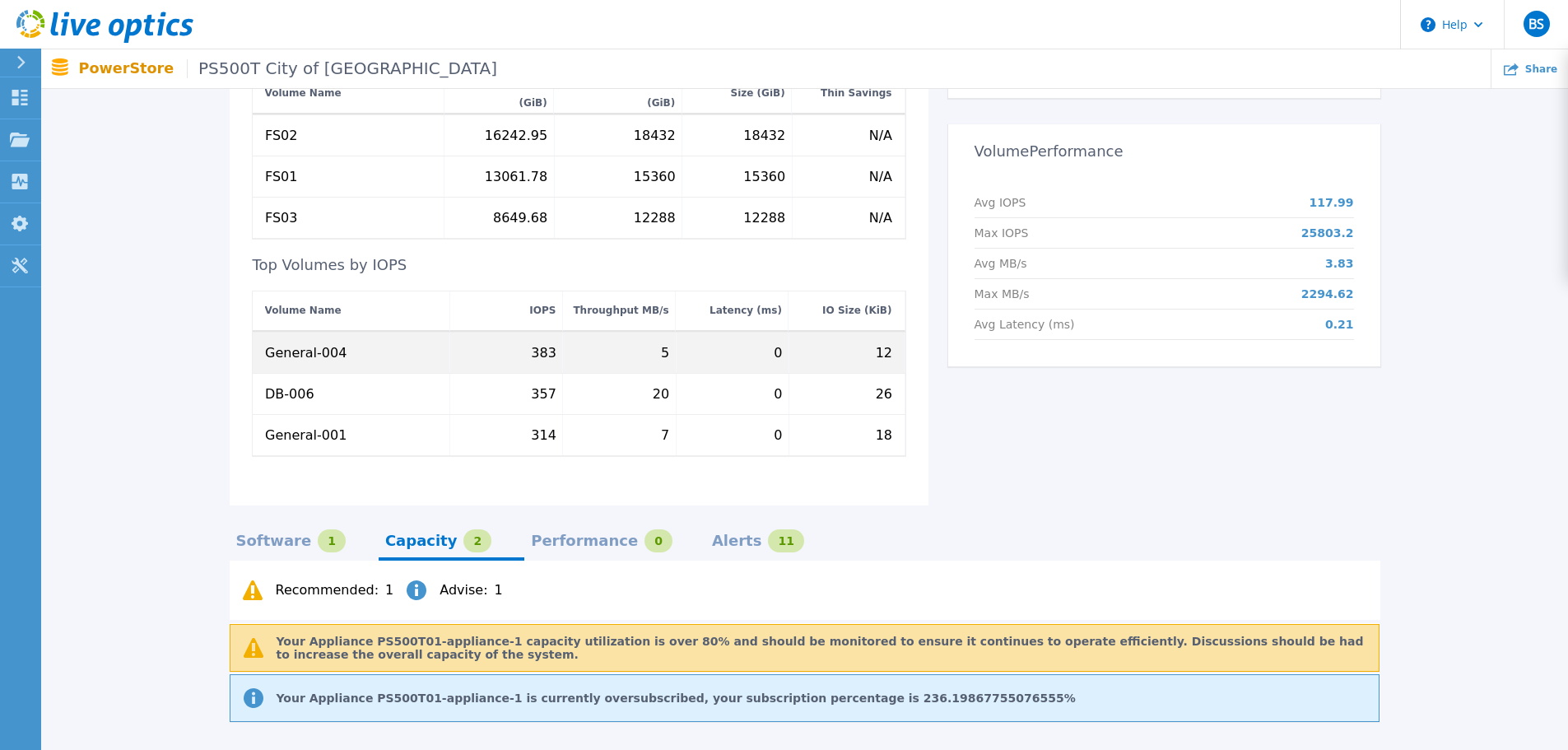
click at [317, 345] on div "General-004" at bounding box center [306, 352] width 82 height 14
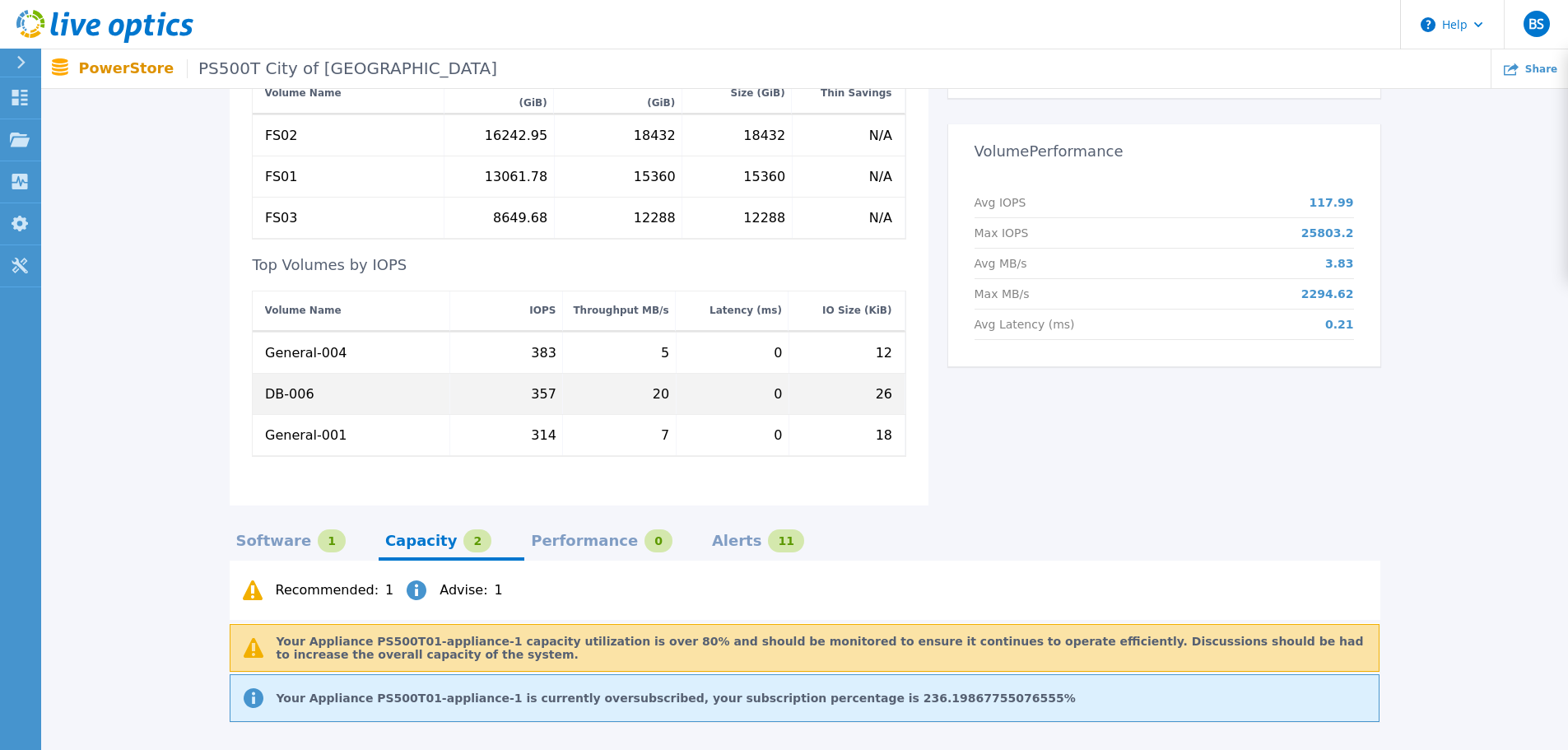
click at [279, 387] on div "DB-006" at bounding box center [289, 394] width 49 height 14
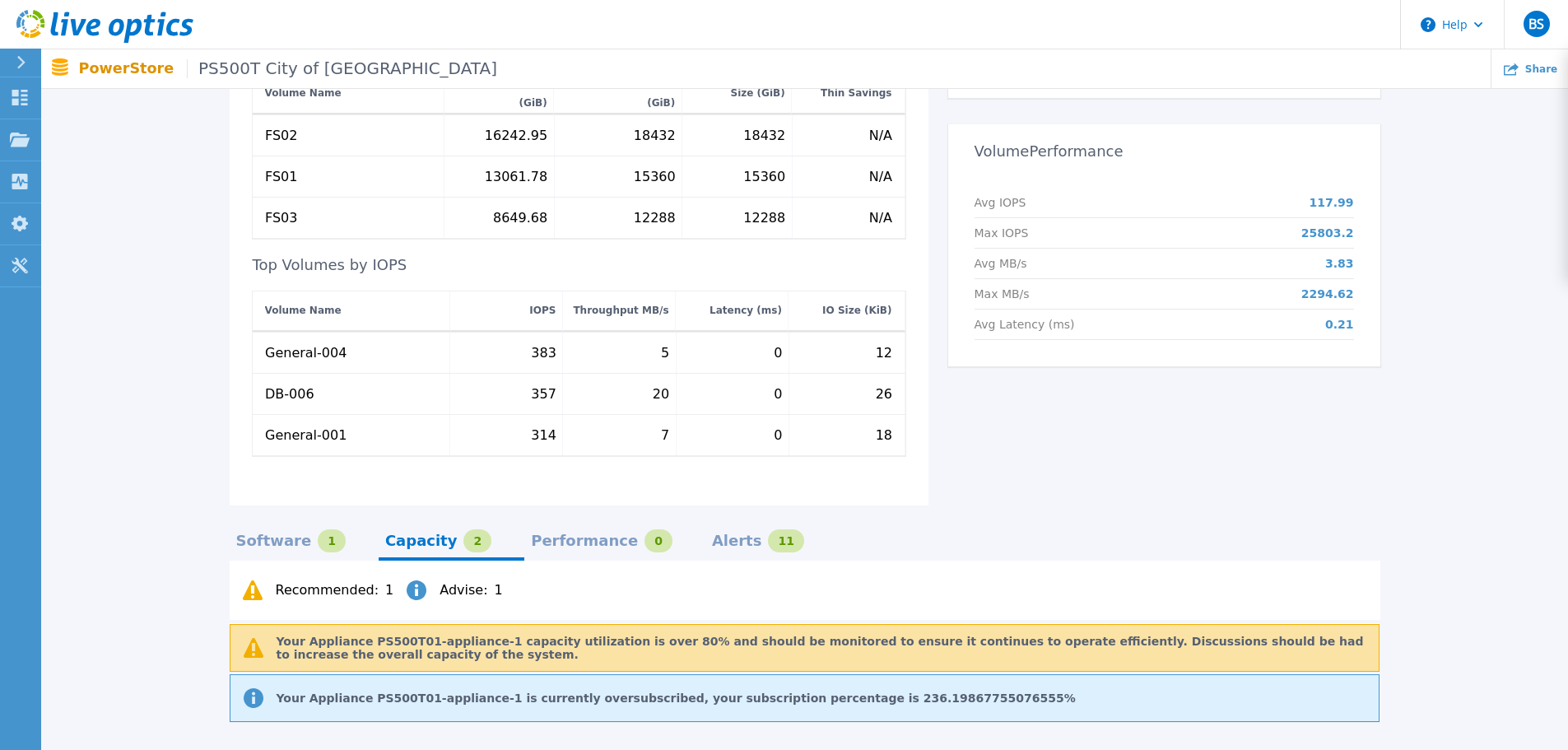
scroll to position [749, 0]
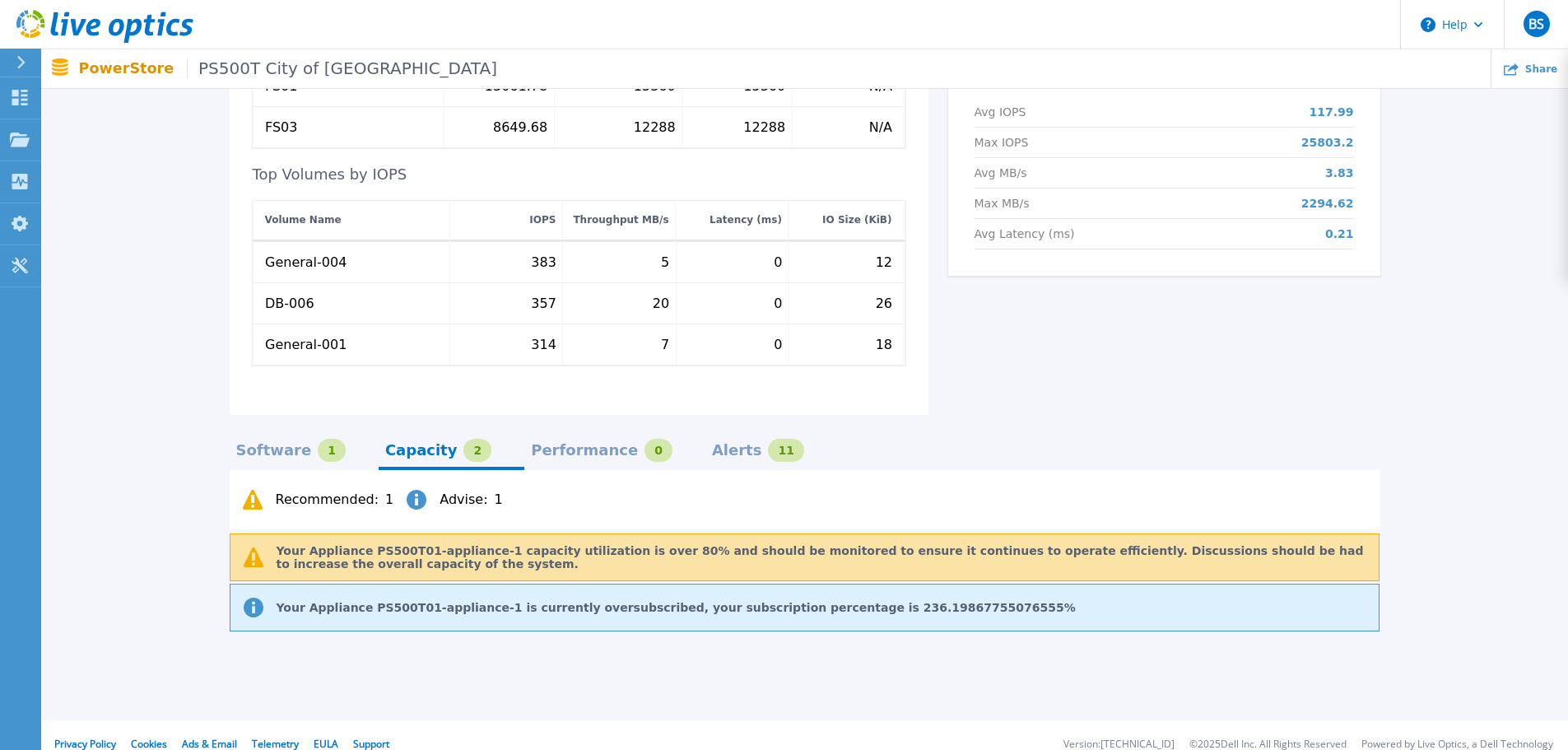
click at [804, 544] on p "Your Appliance PS500T01-appliance-1 capacity utilization is over 80% and should…" at bounding box center [828, 557] width 1102 height 26
click at [790, 601] on p "Your Appliance PS500T01-appliance-1 is currently oversubscribed, your subscript…" at bounding box center [676, 607] width 800 height 14
click at [399, 443] on div "Capacity" at bounding box center [421, 450] width 73 height 14
click at [276, 443] on div "Software" at bounding box center [274, 450] width 76 height 14
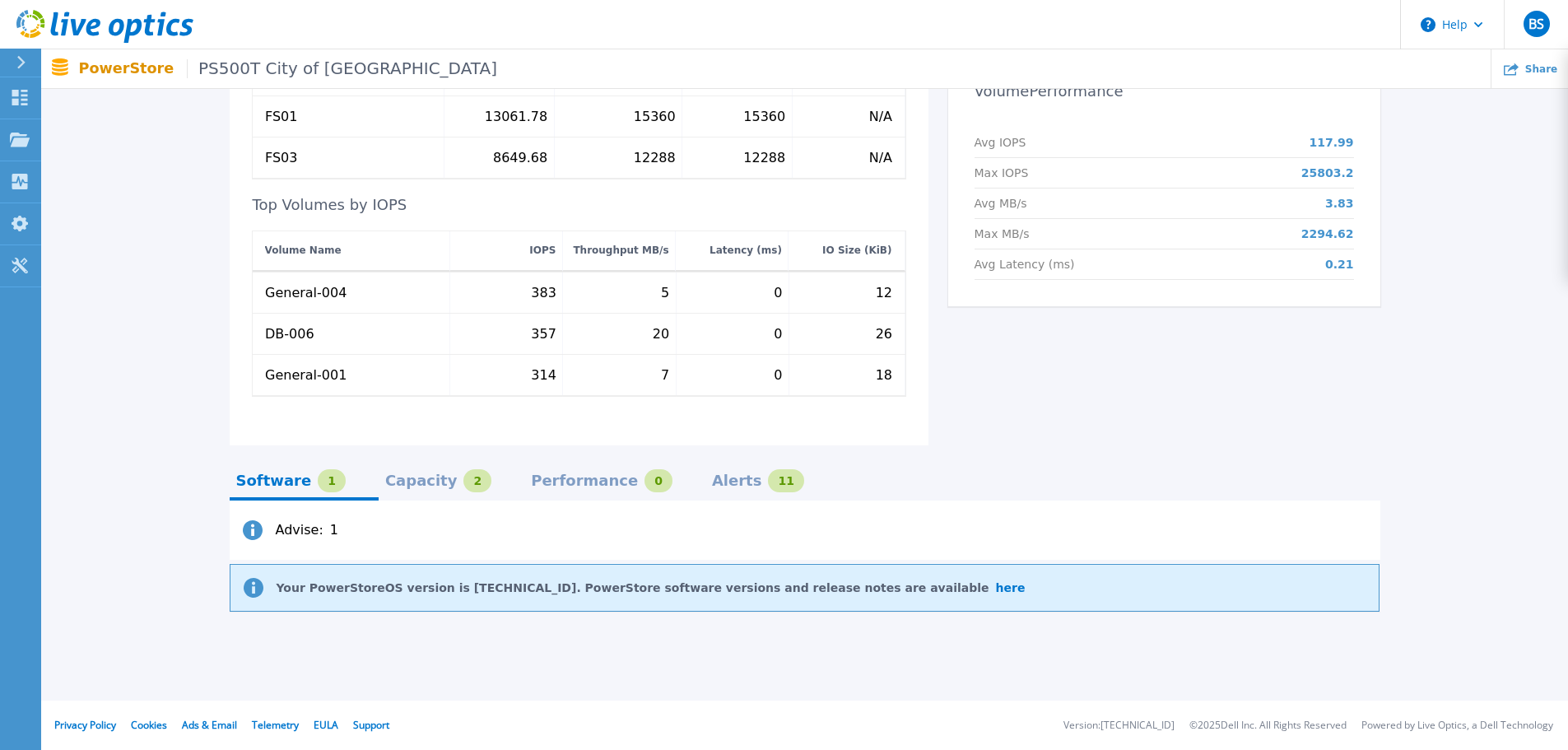
scroll to position [699, 0]
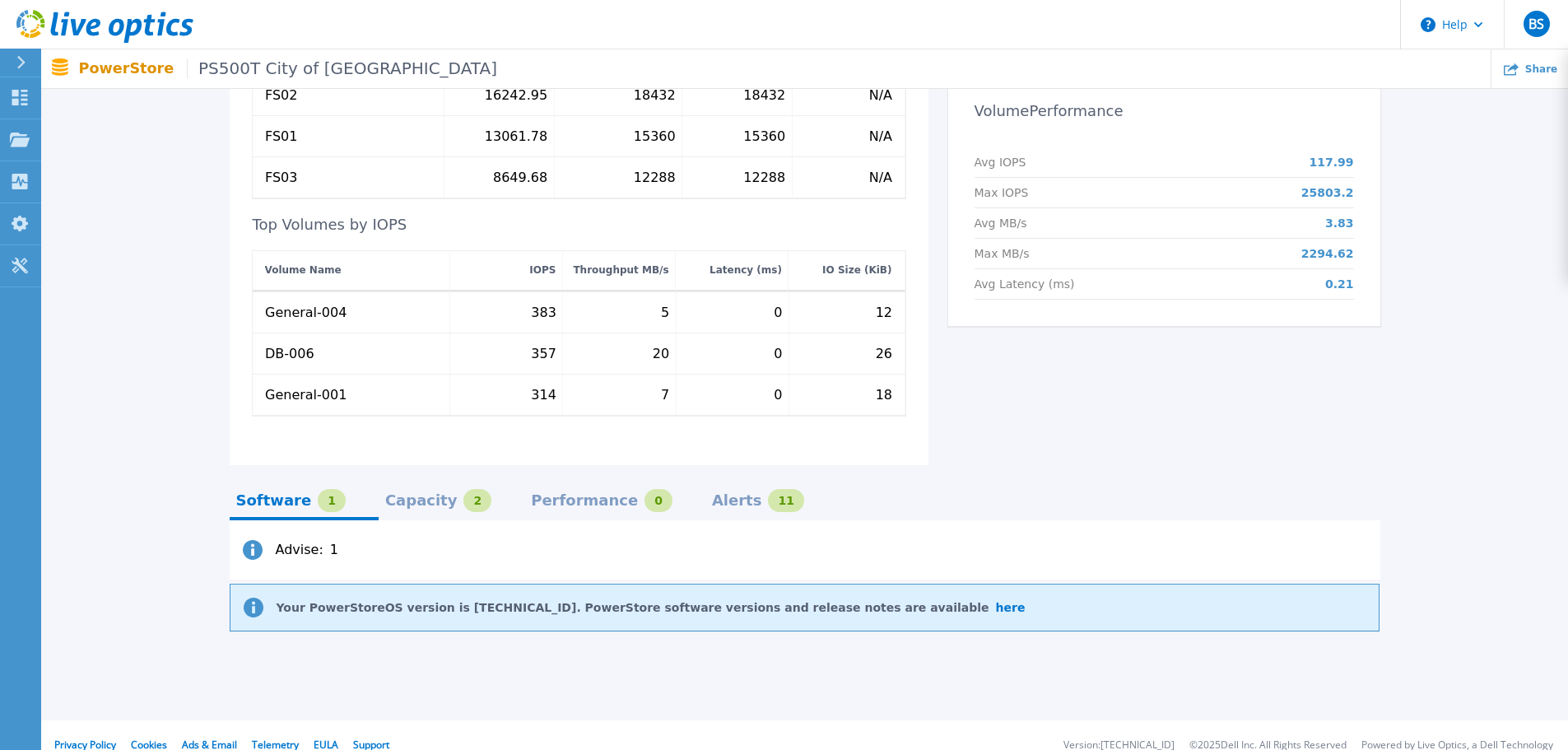
click at [413, 494] on div "Capacity" at bounding box center [421, 501] width 73 height 14
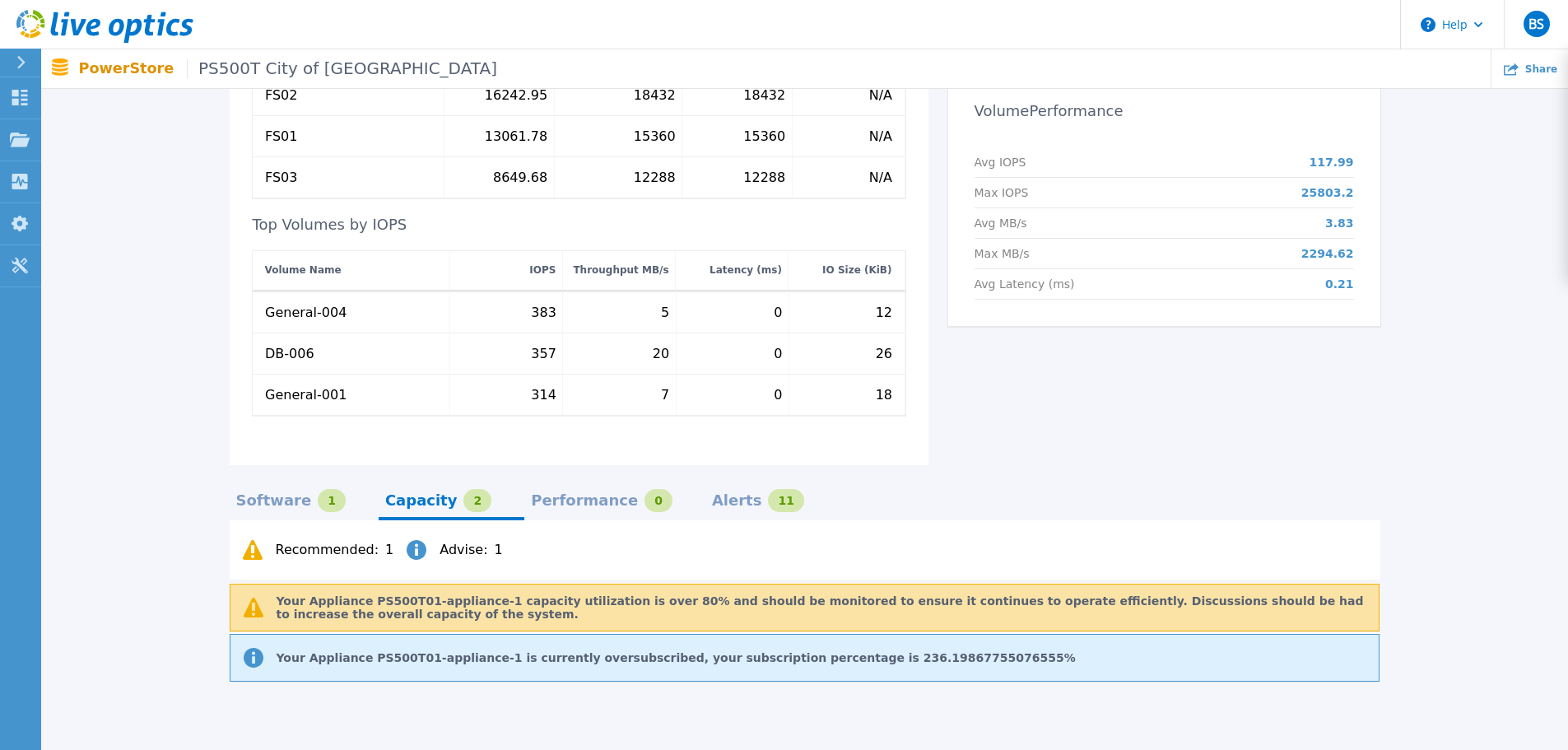
scroll to position [749, 0]
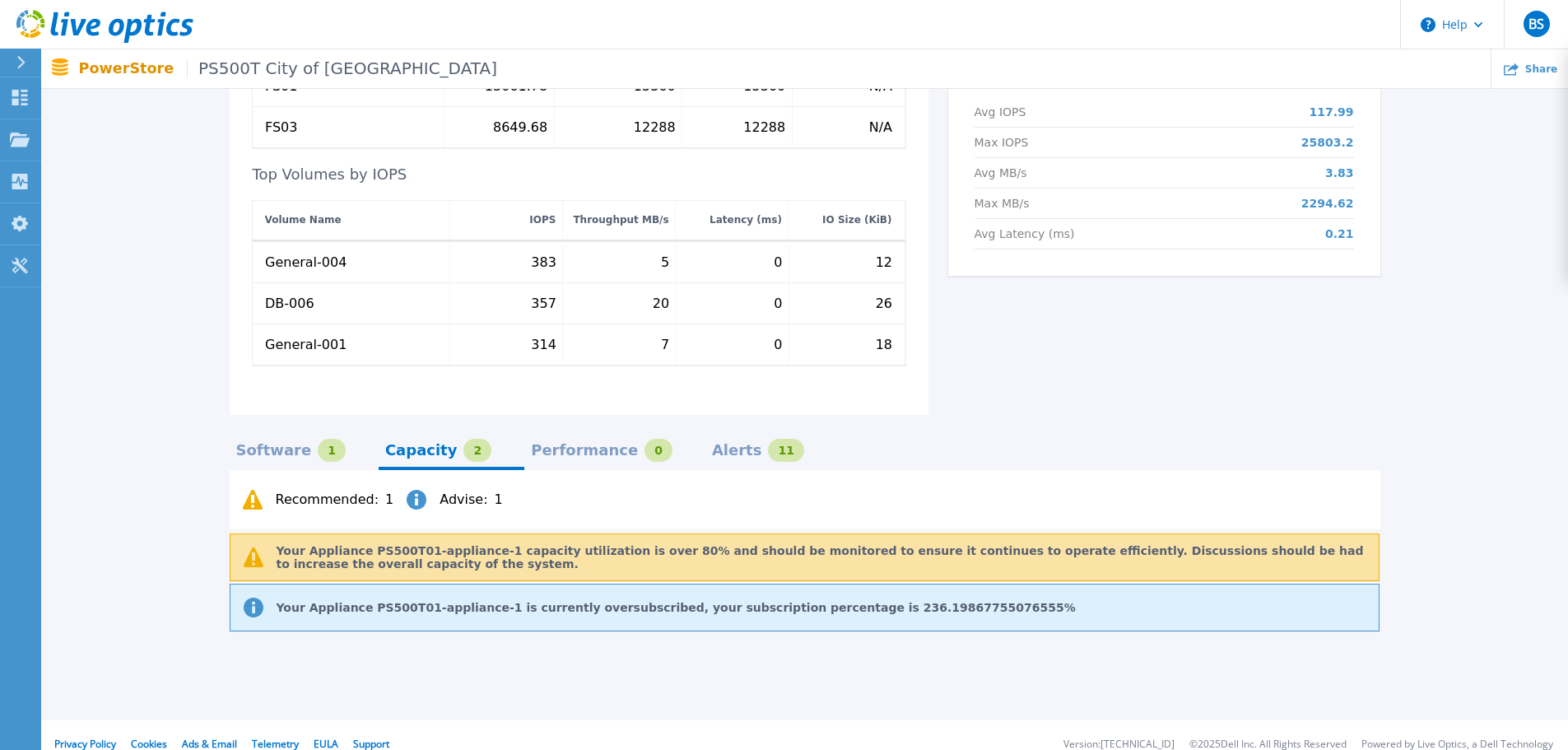
click at [541, 443] on div "Performance" at bounding box center [584, 450] width 107 height 14
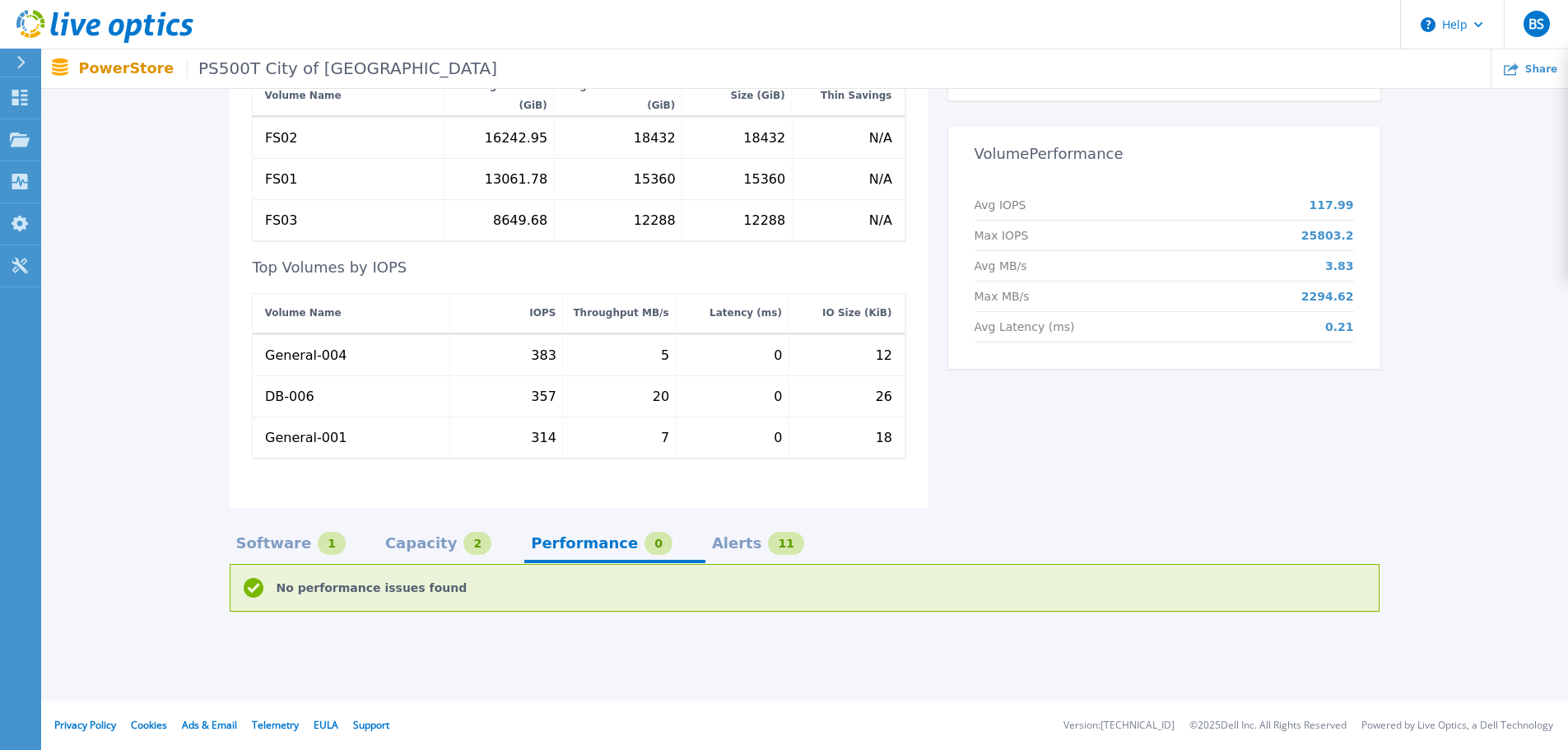
scroll to position [636, 0]
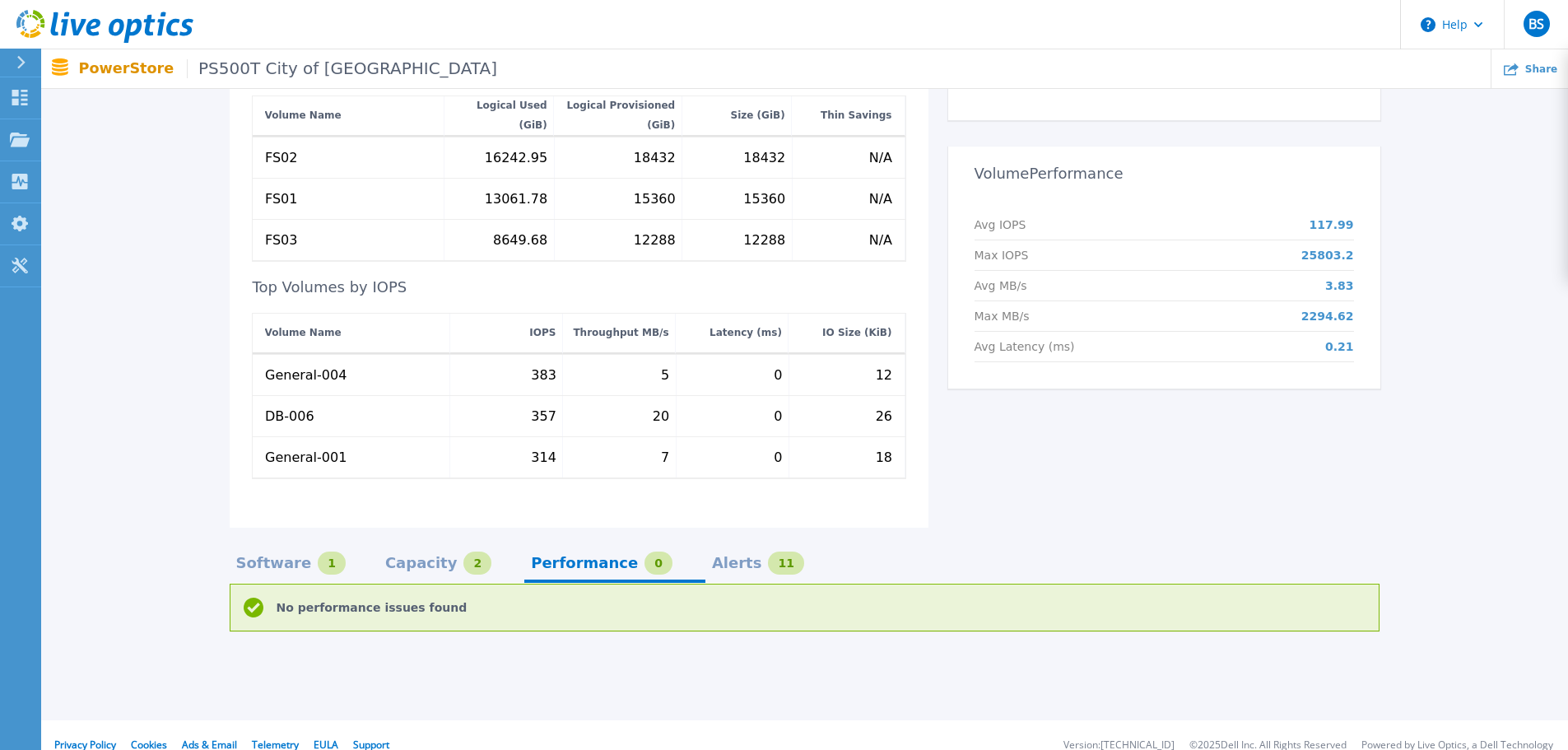
click at [712, 556] on div "Alerts" at bounding box center [737, 563] width 50 height 14
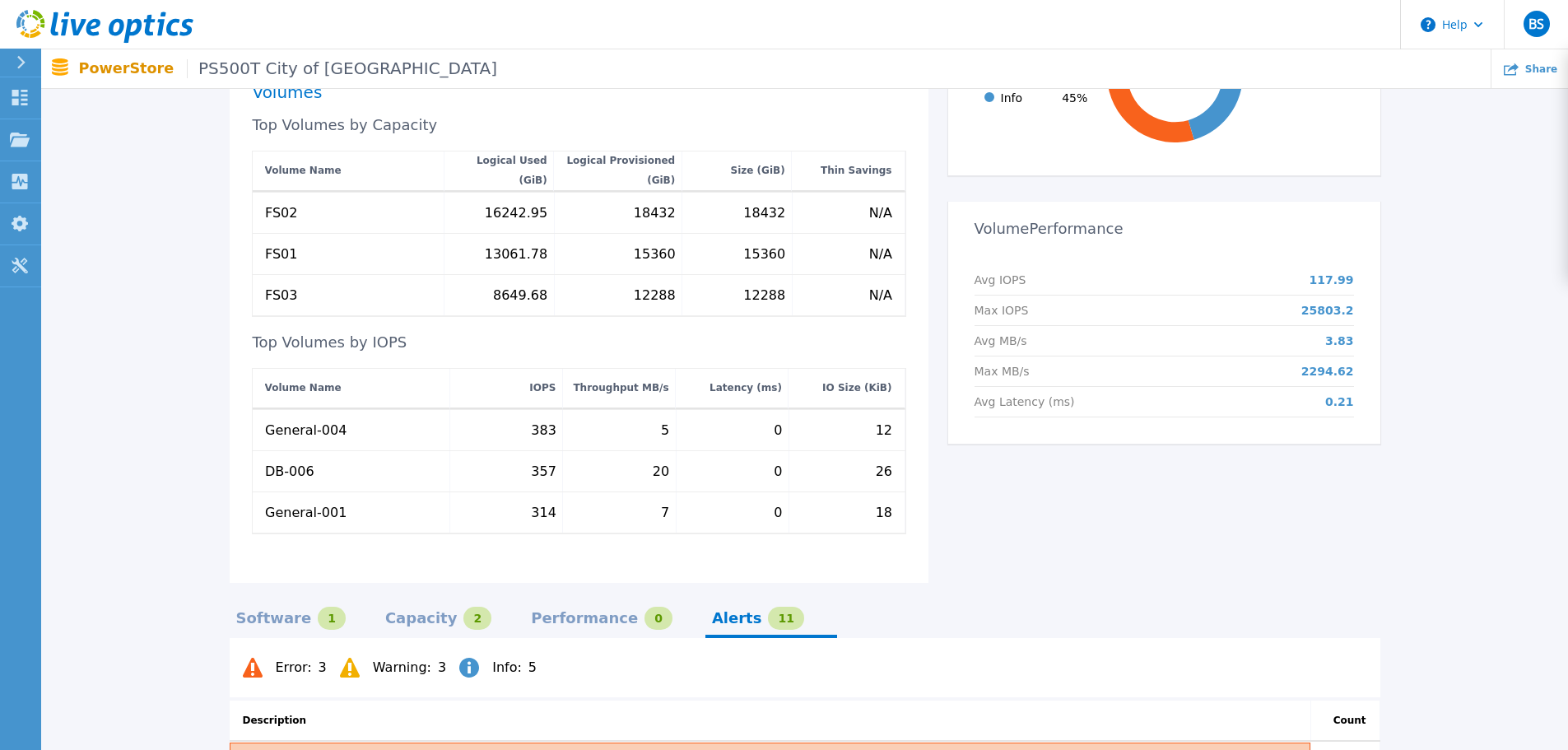
scroll to position [580, 0]
click at [244, 659] on icon at bounding box center [252, 668] width 19 height 19
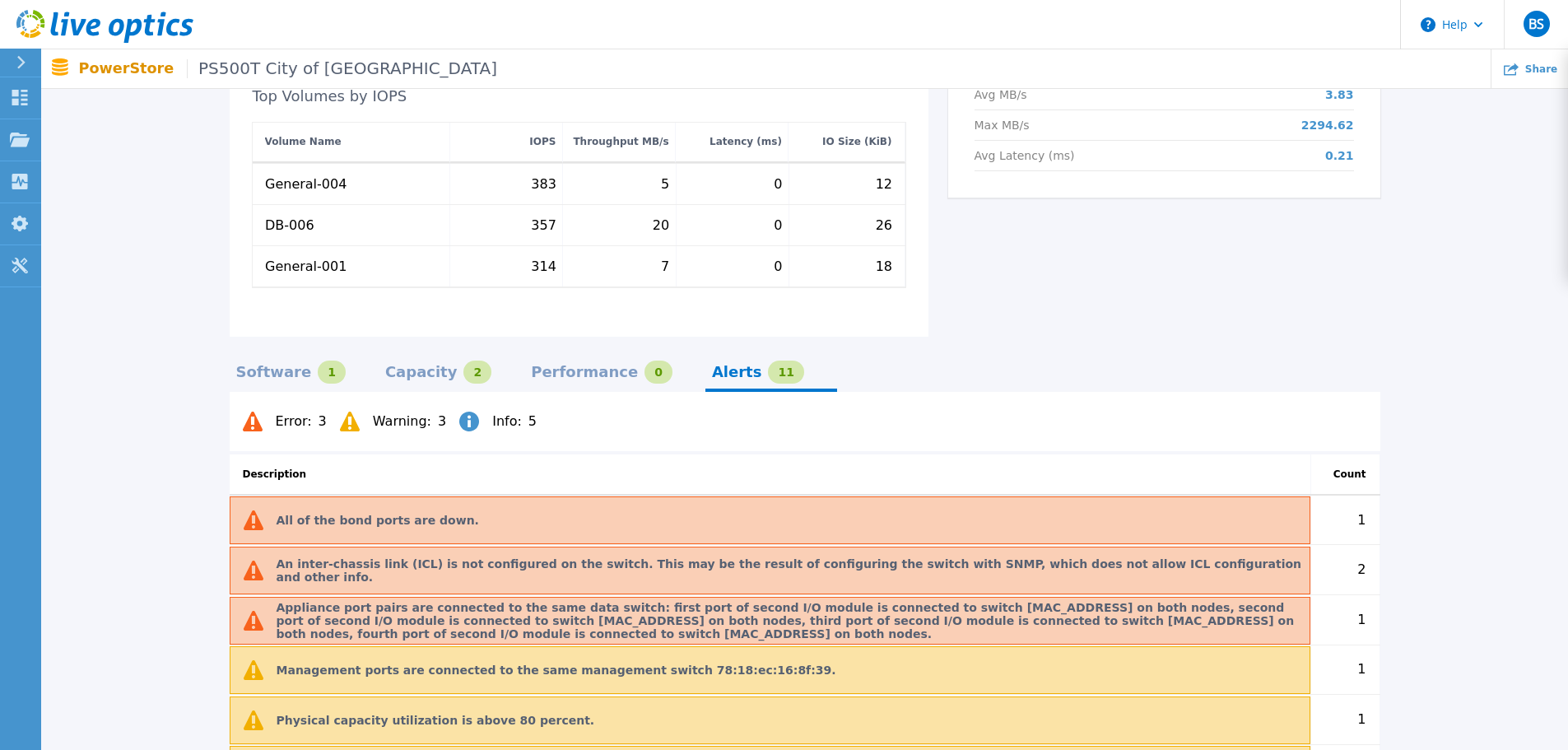
click at [336, 513] on p "All of the bond ports are down." at bounding box center [377, 520] width 203 height 14
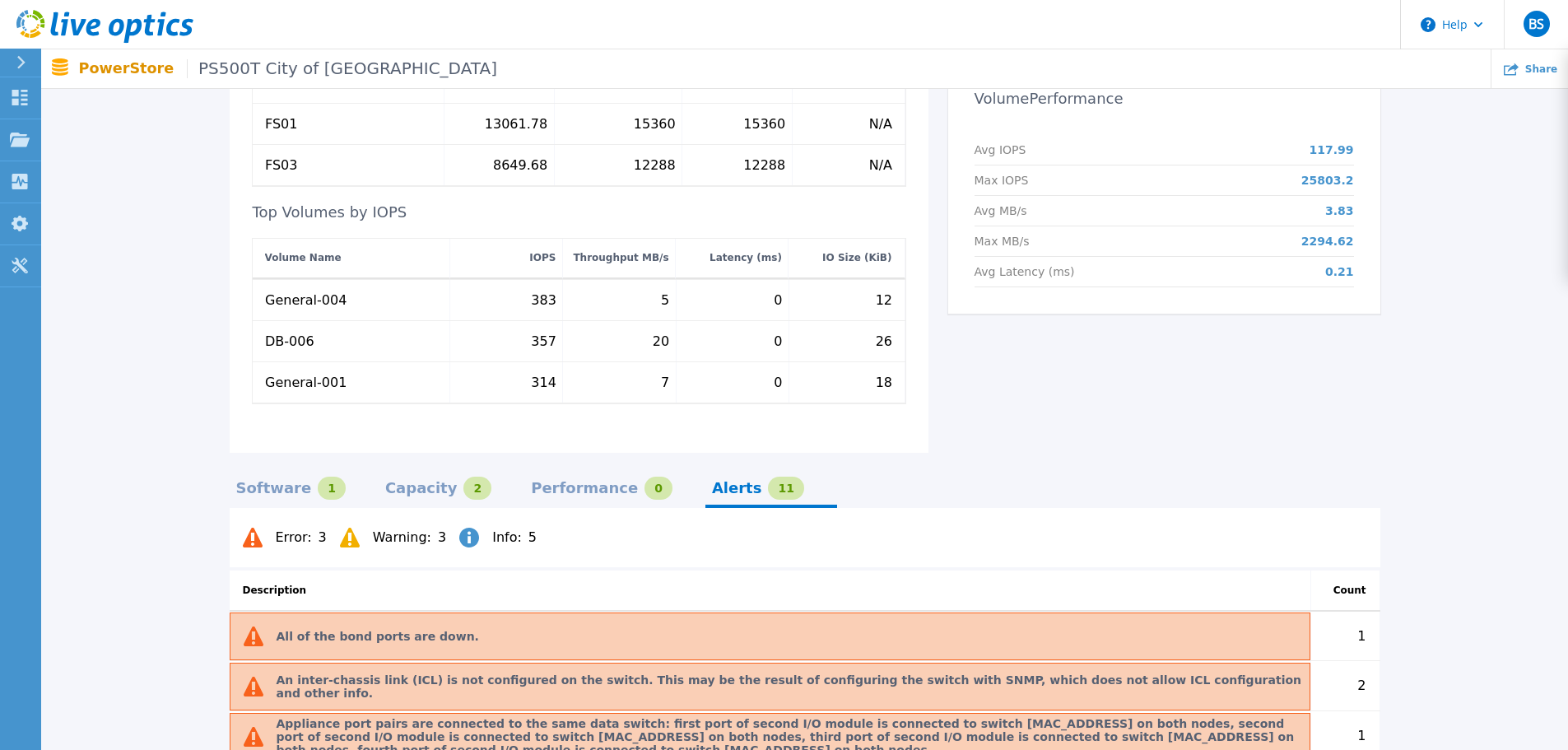
scroll to position [740, 0]
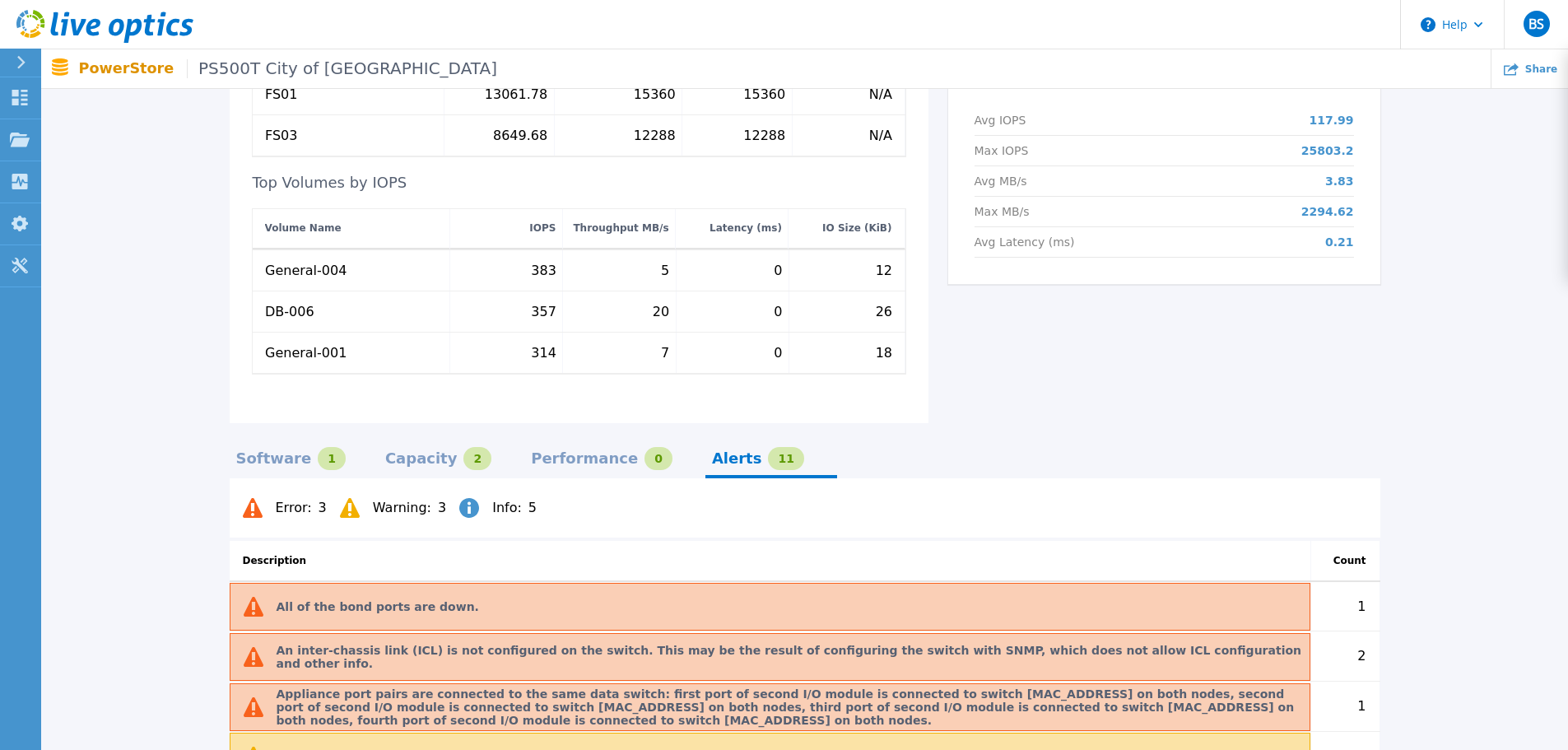
click at [259, 452] on div "Software" at bounding box center [274, 459] width 76 height 14
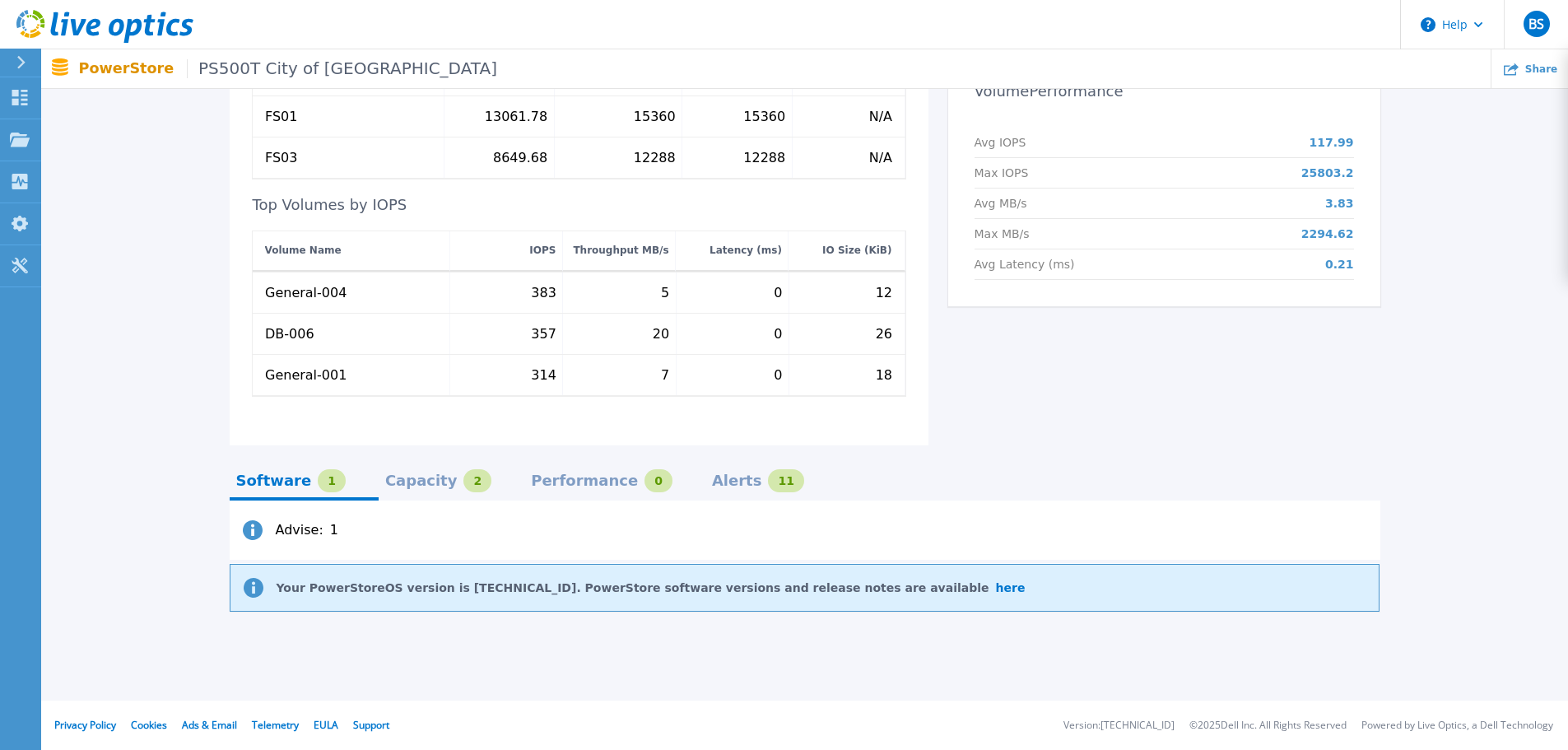
scroll to position [699, 0]
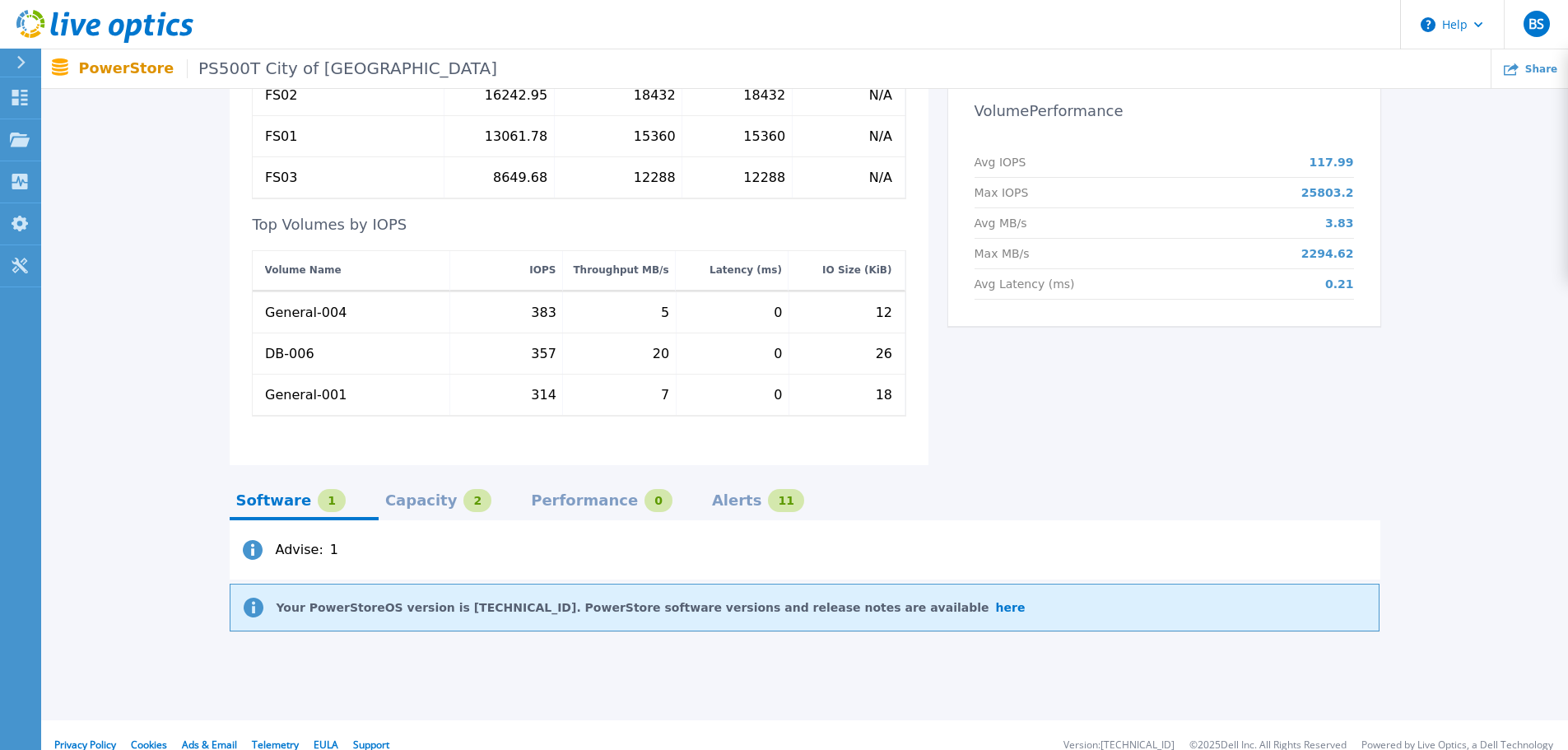
click at [385, 494] on div "Capacity" at bounding box center [421, 501] width 73 height 14
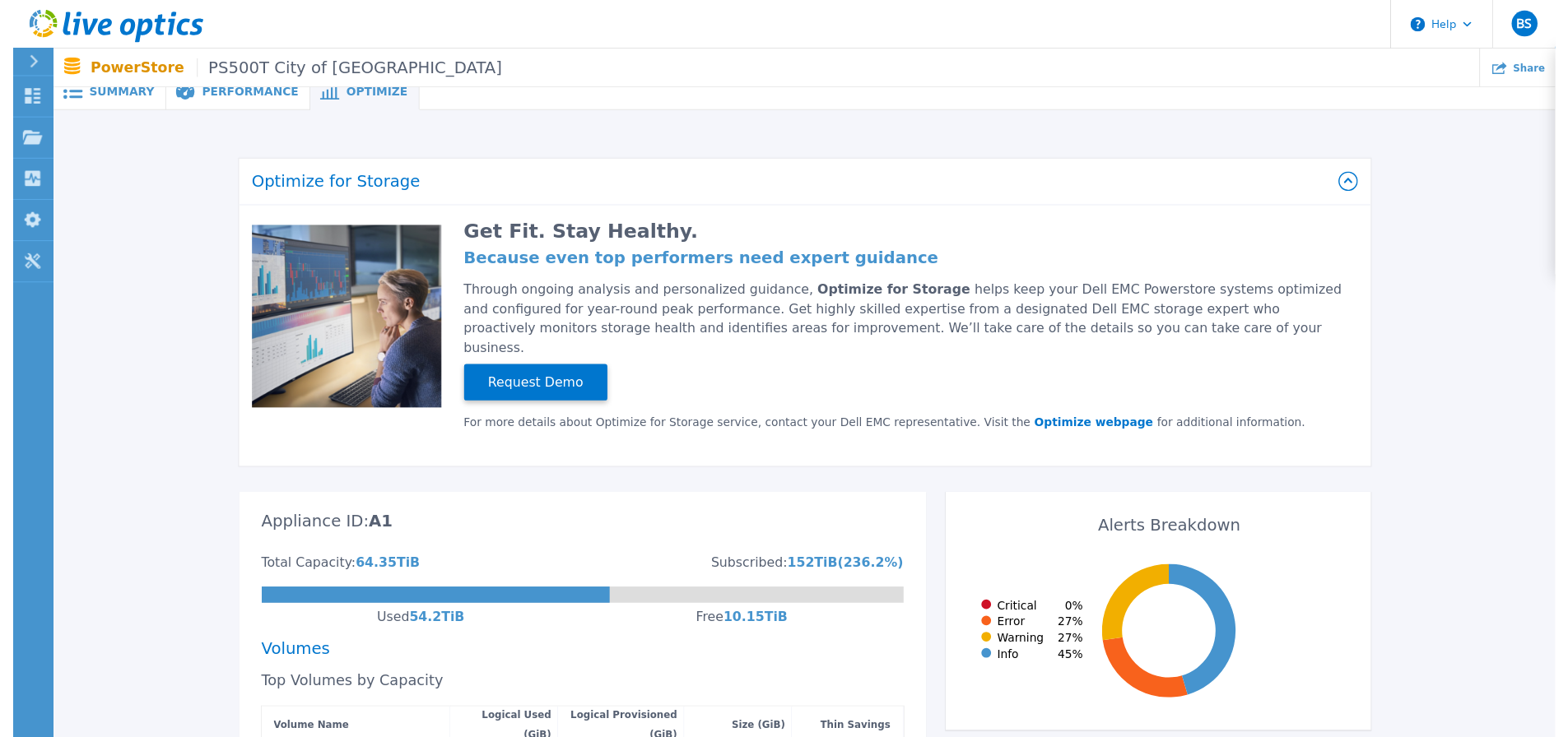
scroll to position [0, 0]
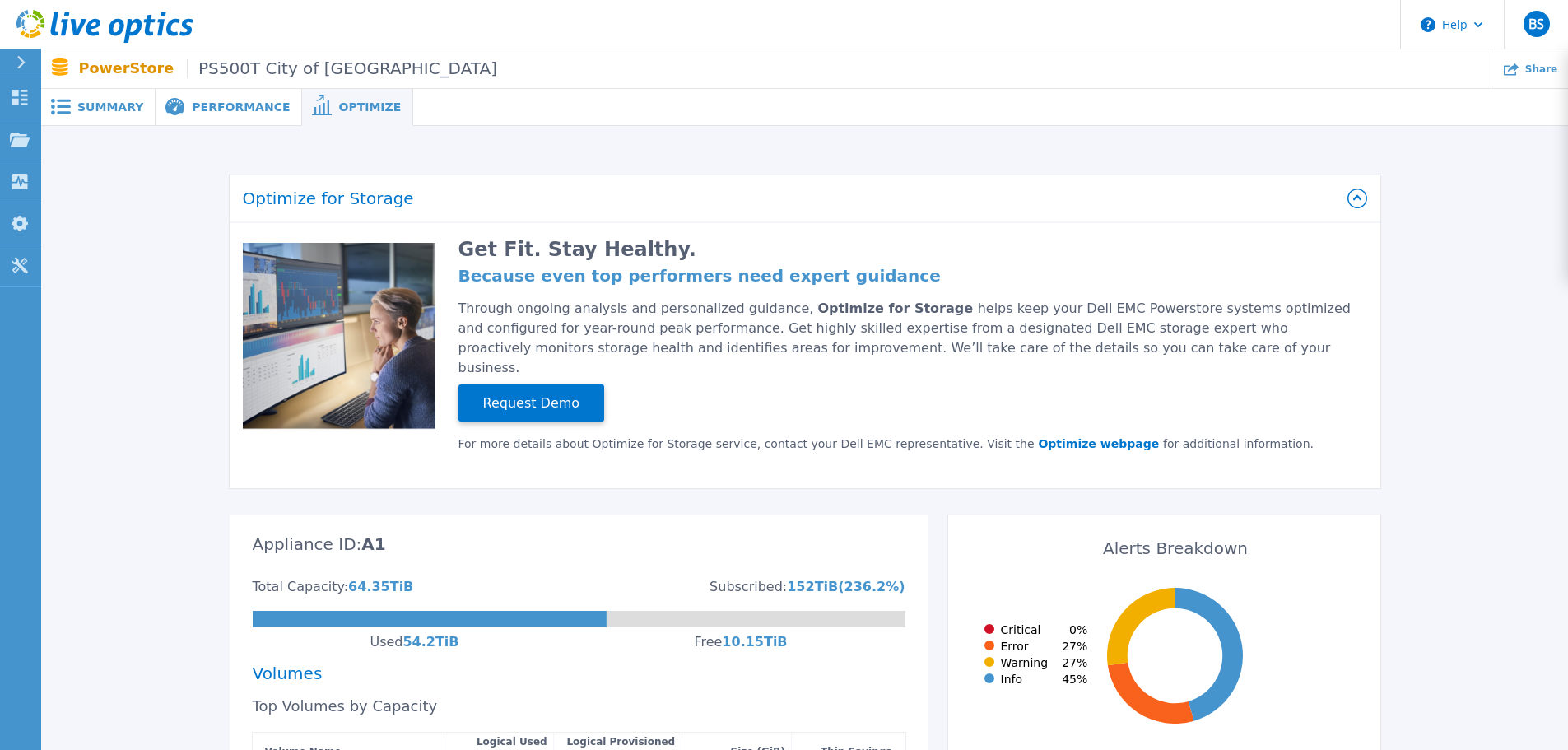
click at [102, 108] on span "Summary" at bounding box center [111, 107] width 66 height 12
